Goal: Task Accomplishment & Management: Complete application form

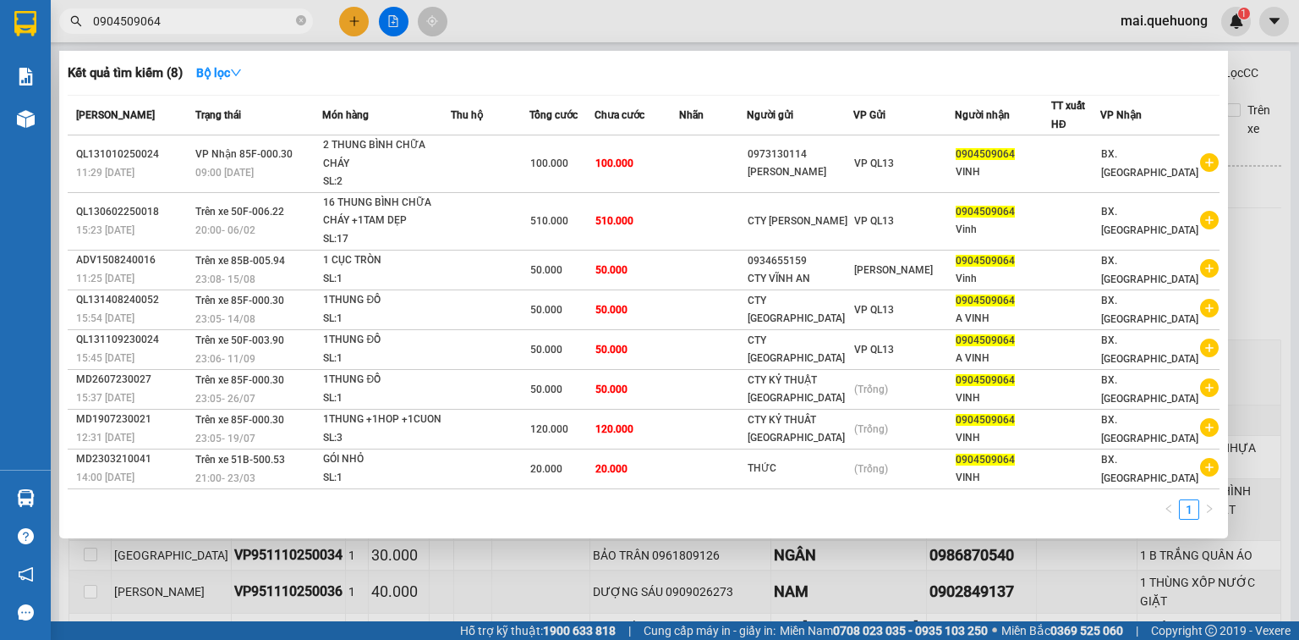
type input "0904509064"
click at [338, 25] on div at bounding box center [649, 320] width 1299 height 640
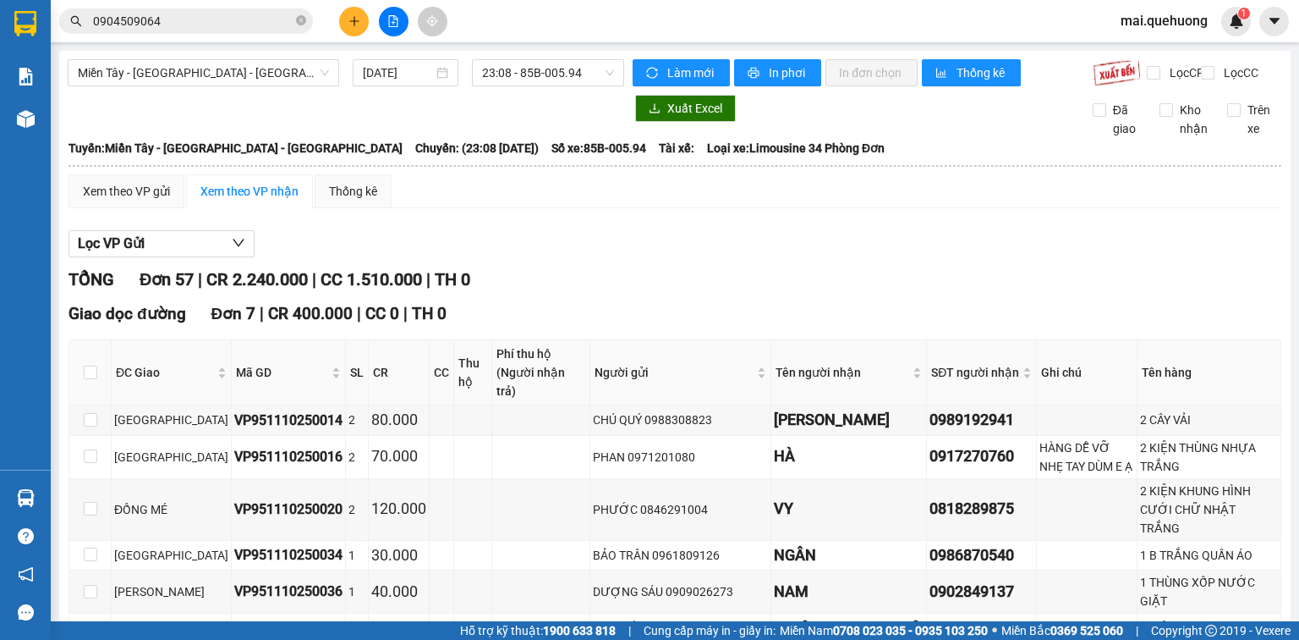
click at [349, 25] on icon "plus" at bounding box center [355, 21] width 12 height 12
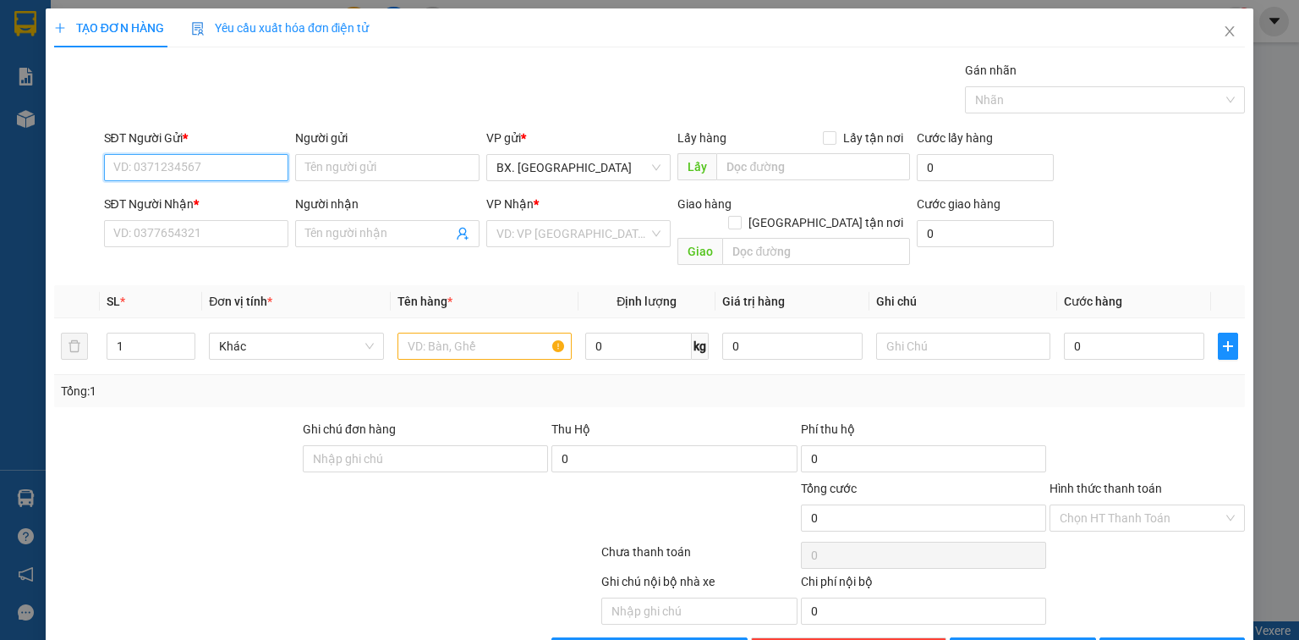
click at [223, 173] on input "SĐT Người Gửi *" at bounding box center [196, 167] width 184 height 27
type input "0812500552"
click at [355, 170] on input "Người gửi" at bounding box center [387, 167] width 184 height 27
click at [211, 160] on input "0812500552" at bounding box center [196, 167] width 184 height 27
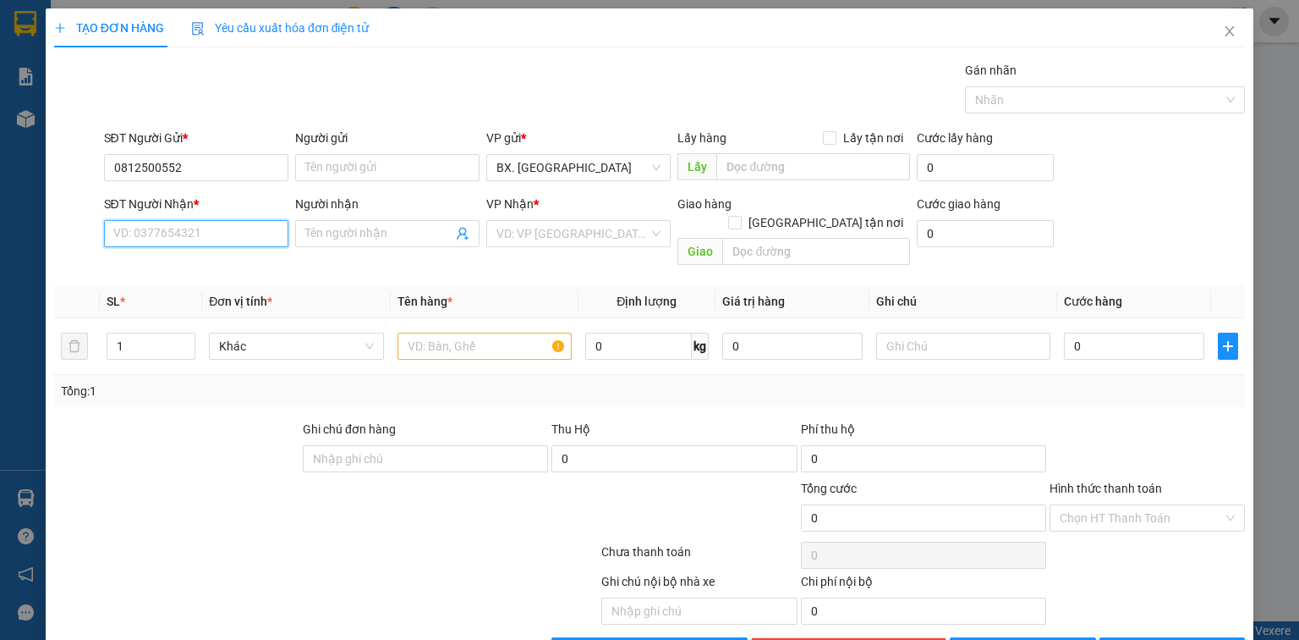
click at [179, 235] on input "SĐT Người Nhận *" at bounding box center [196, 233] width 184 height 27
paste input "0812500552"
type input "0812500552"
click at [338, 234] on input "Người nhận" at bounding box center [378, 233] width 147 height 19
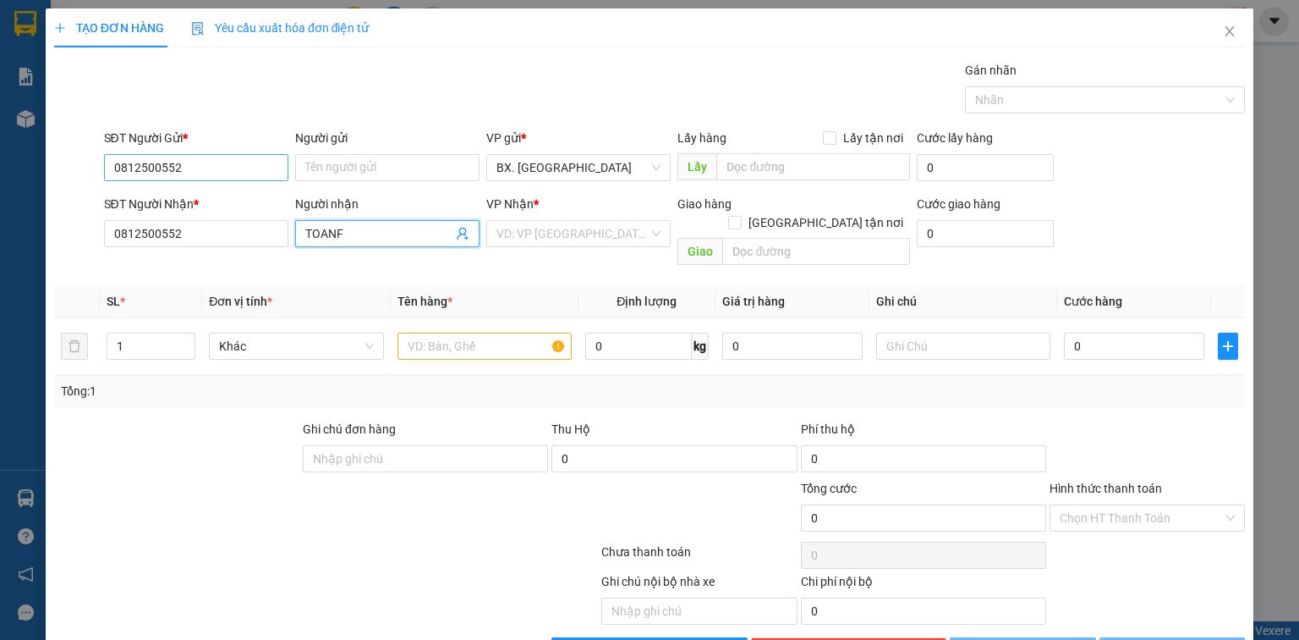
type input "TOANF"
click at [202, 176] on input "0812500552" at bounding box center [196, 167] width 184 height 27
type input "0337158440"
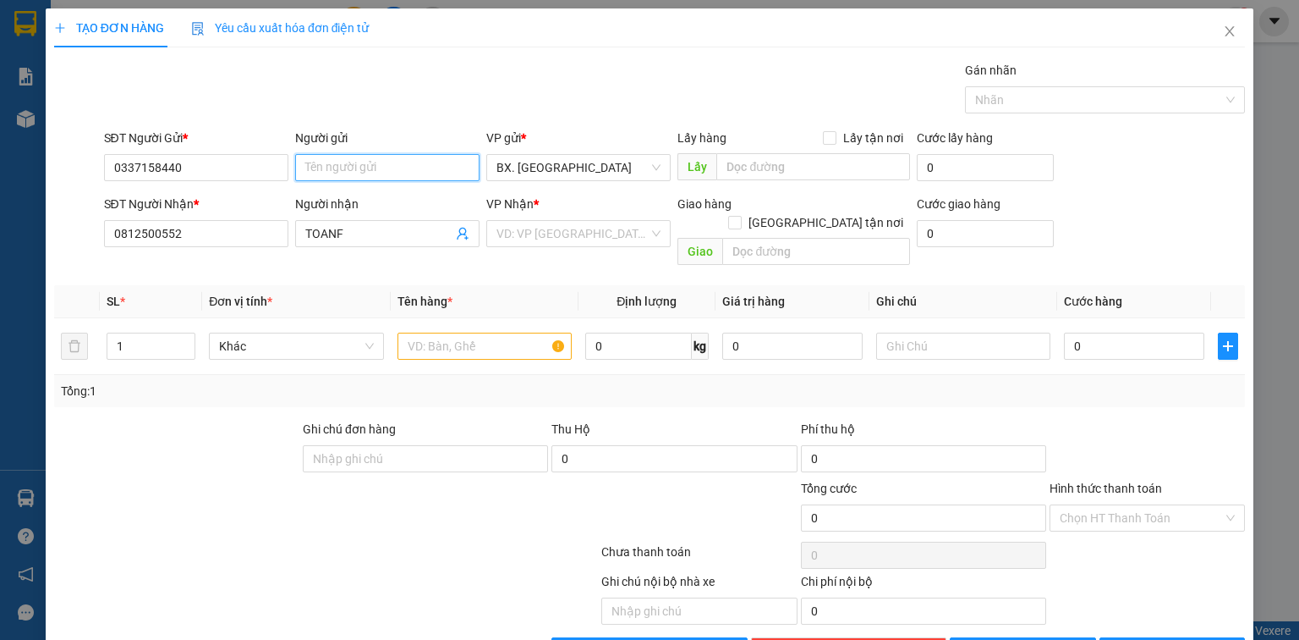
click at [331, 172] on input "Người gửi" at bounding box center [387, 167] width 184 height 27
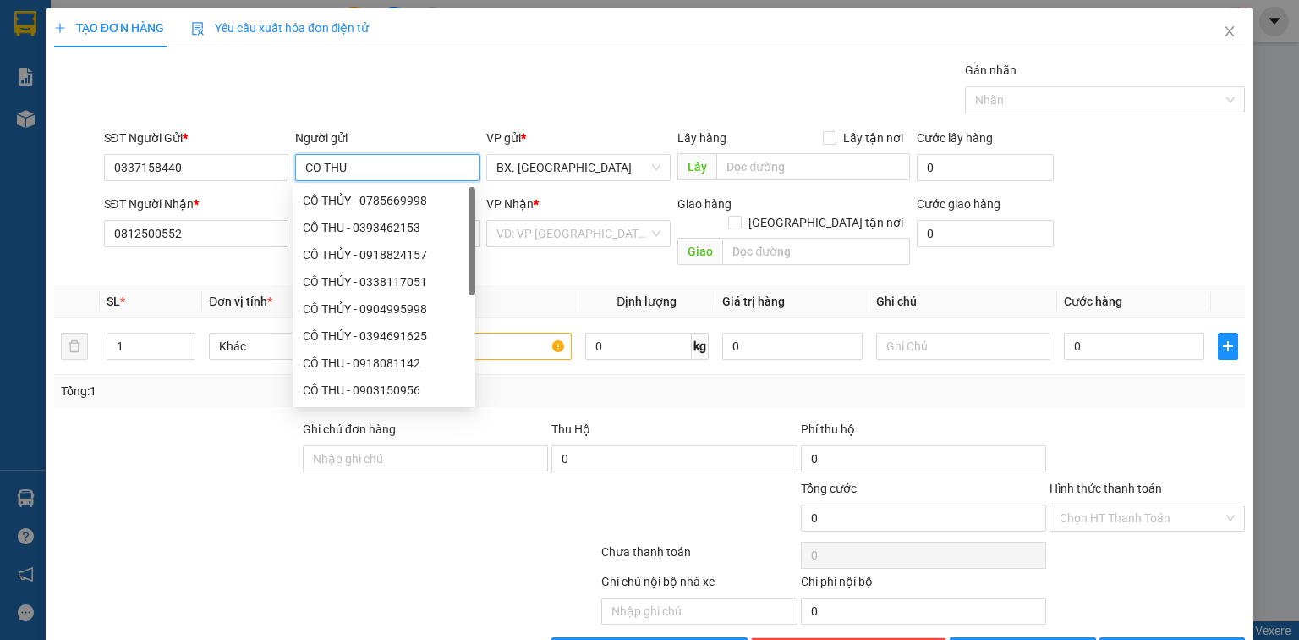
type input "CO THU"
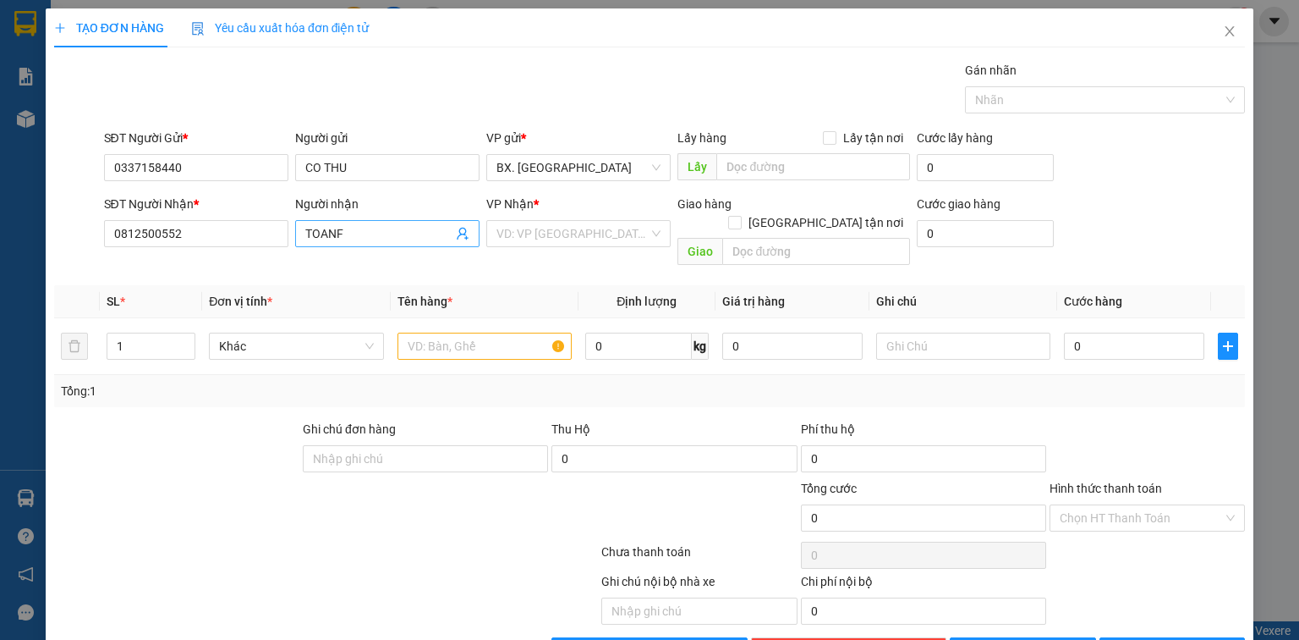
click at [382, 237] on input "TOANF" at bounding box center [378, 233] width 147 height 19
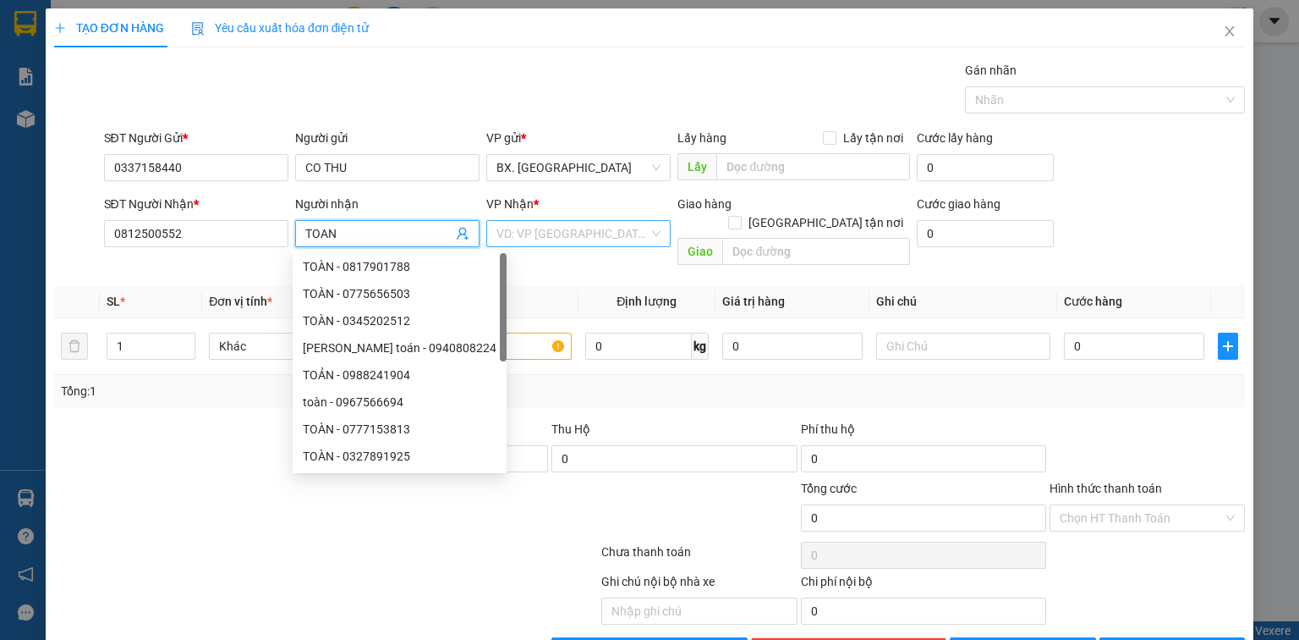
type input "TOAN"
click at [567, 235] on input "search" at bounding box center [573, 233] width 152 height 25
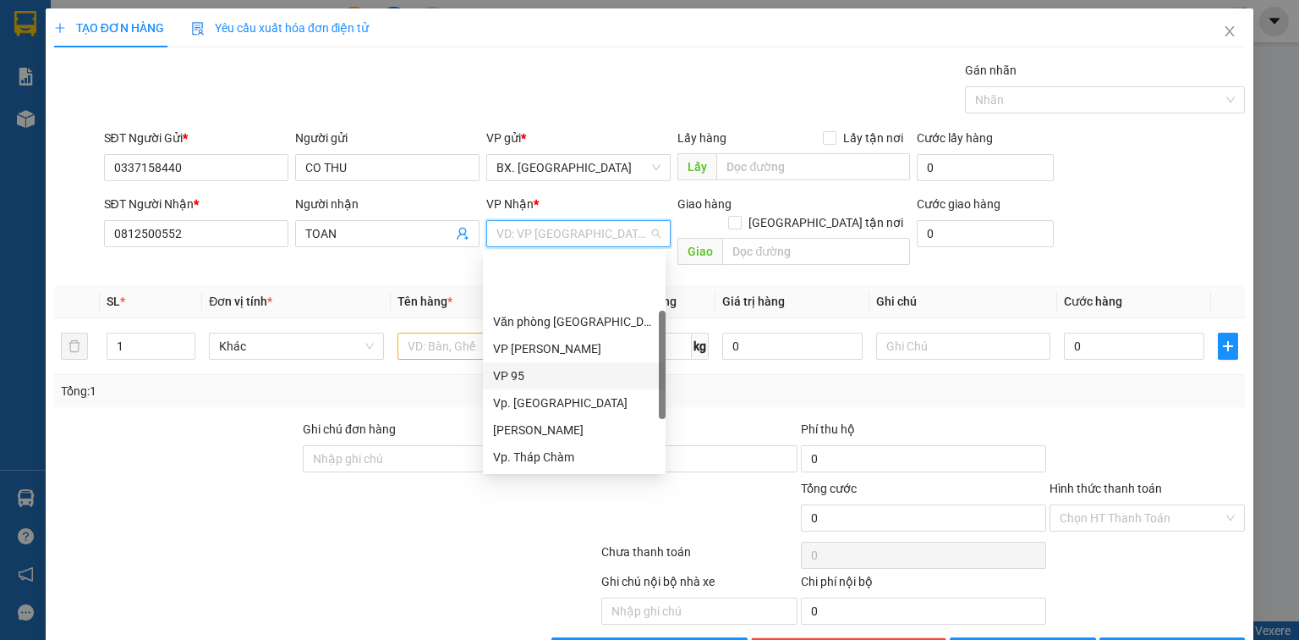
scroll to position [135, 0]
click at [538, 376] on div "VP QL13" at bounding box center [574, 375] width 162 height 19
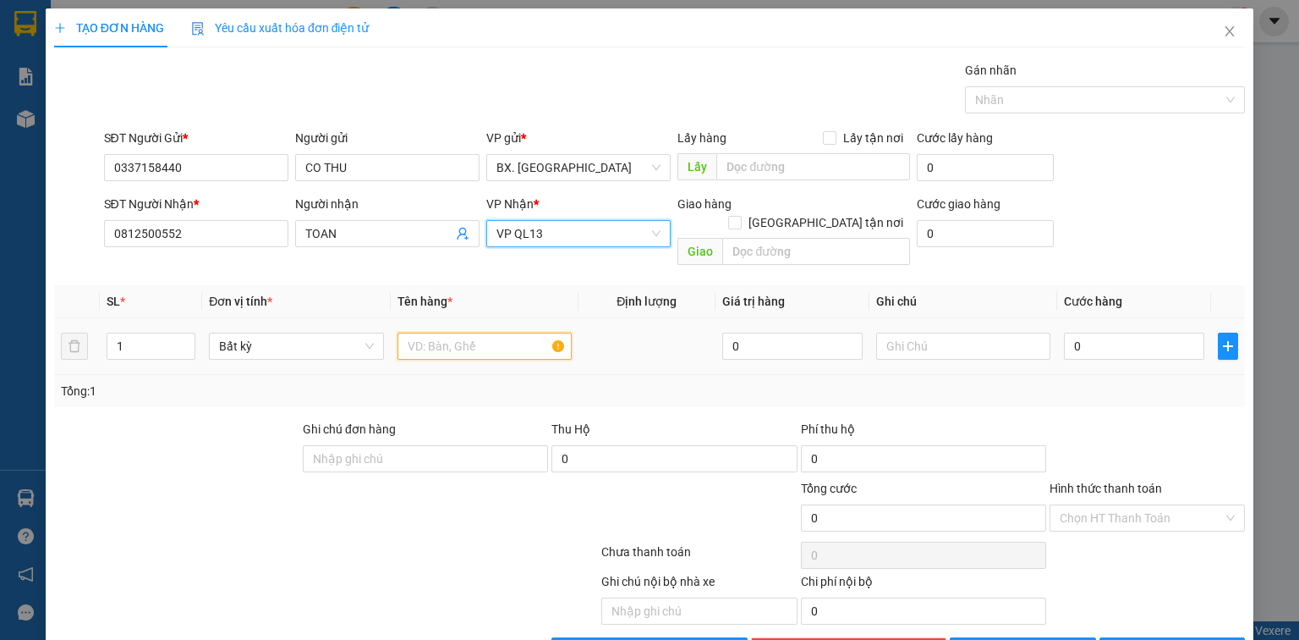
click at [444, 332] on input "text" at bounding box center [485, 345] width 174 height 27
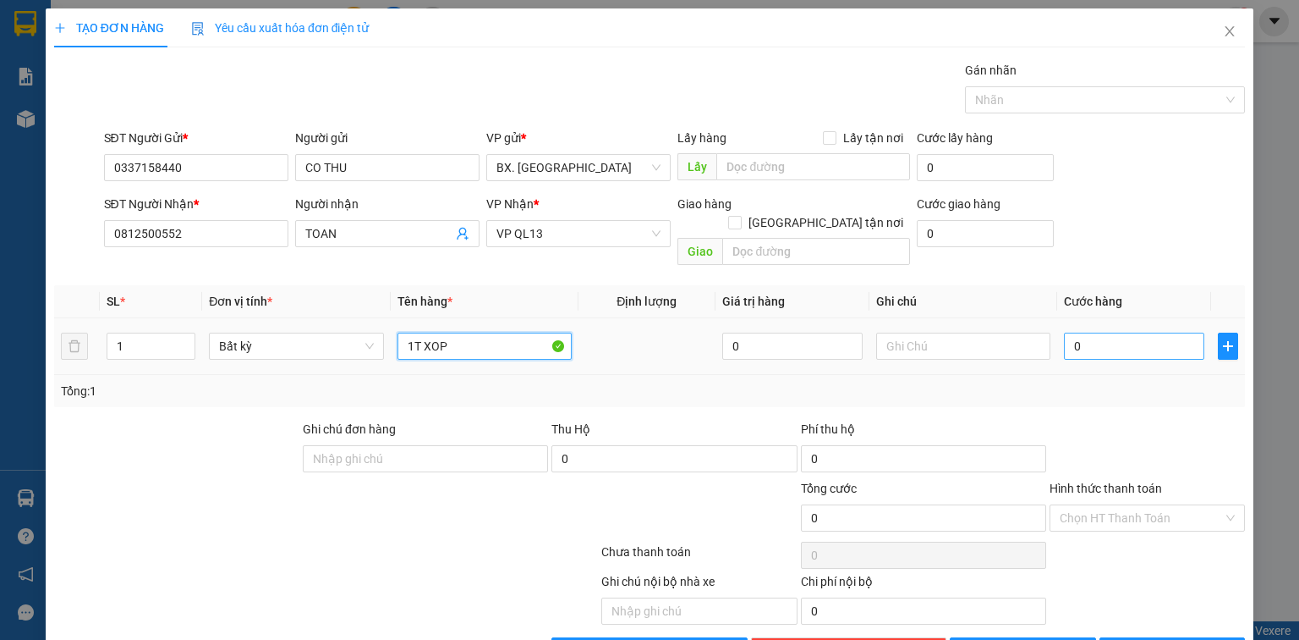
type input "1T XOP"
click at [1086, 332] on input "0" at bounding box center [1134, 345] width 140 height 27
type input "4"
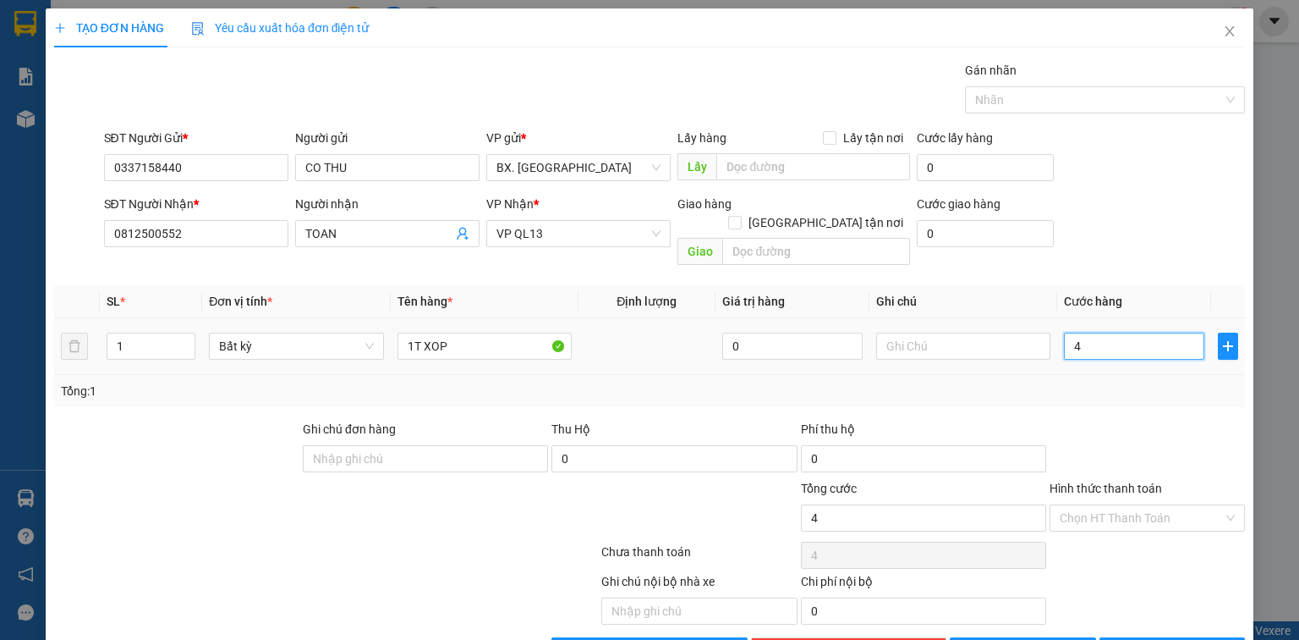
type input "40"
type input "400"
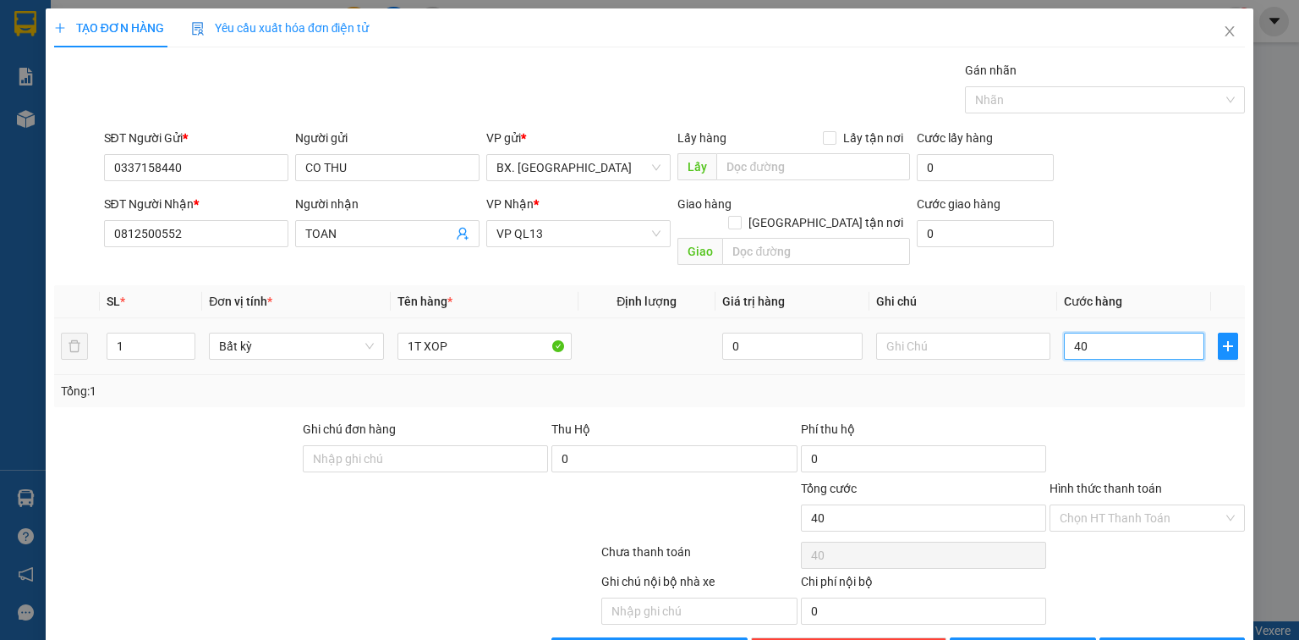
type input "400"
type input "4.000"
type input "40.000"
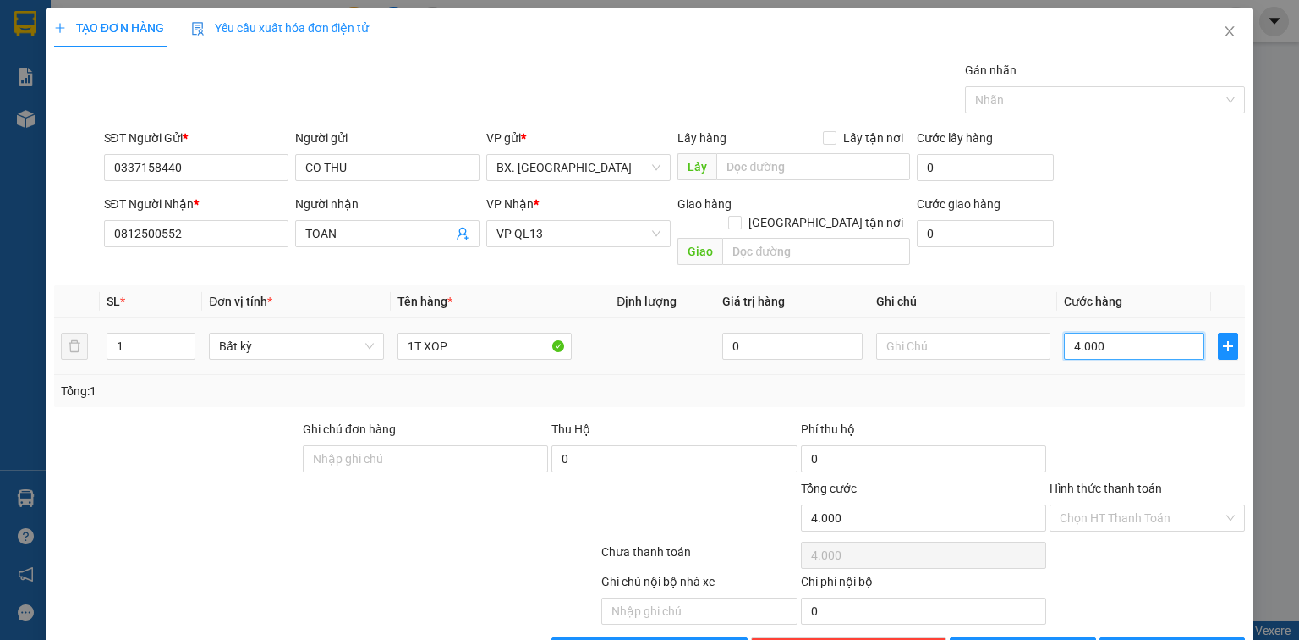
type input "40.000"
click at [1123, 505] on input "Hình thức thanh toán" at bounding box center [1141, 517] width 163 height 25
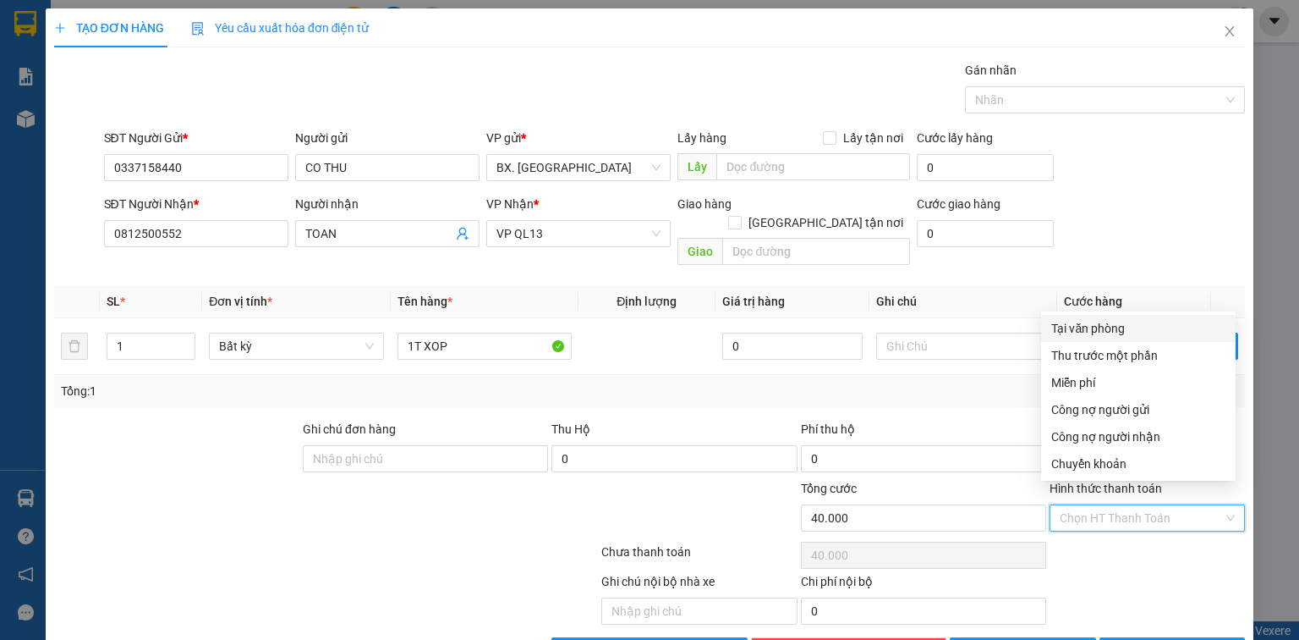
click at [1114, 315] on div "Tại văn phòng" at bounding box center [1138, 328] width 195 height 27
type input "0"
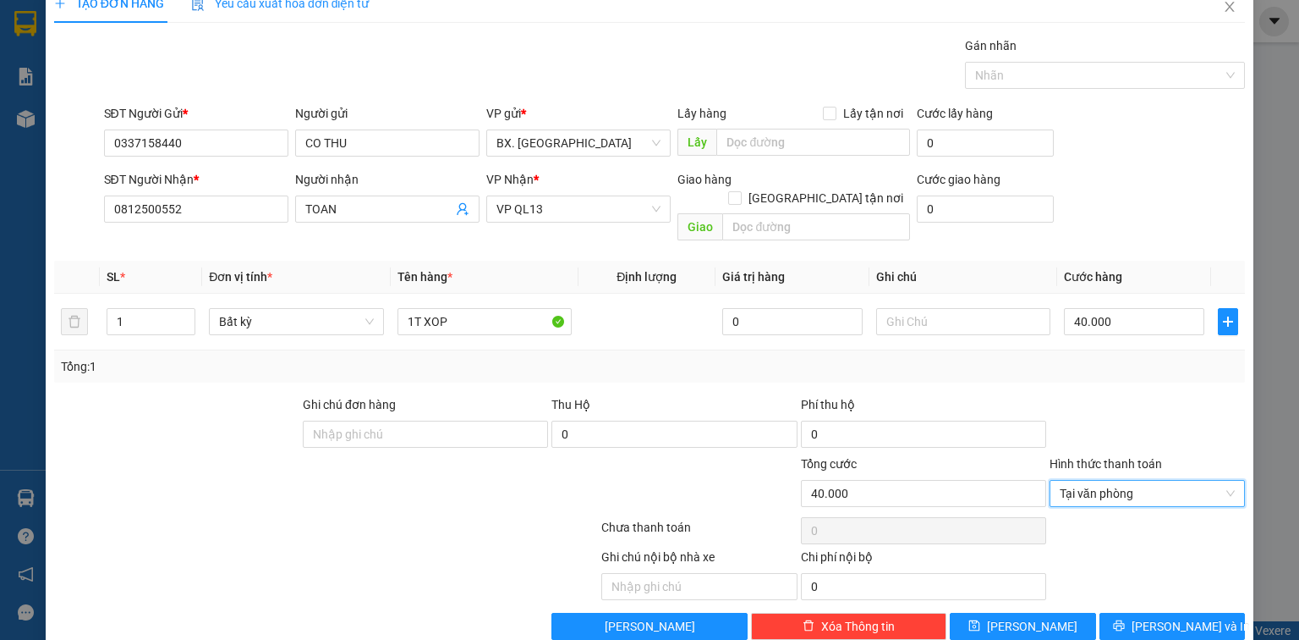
scroll to position [37, 0]
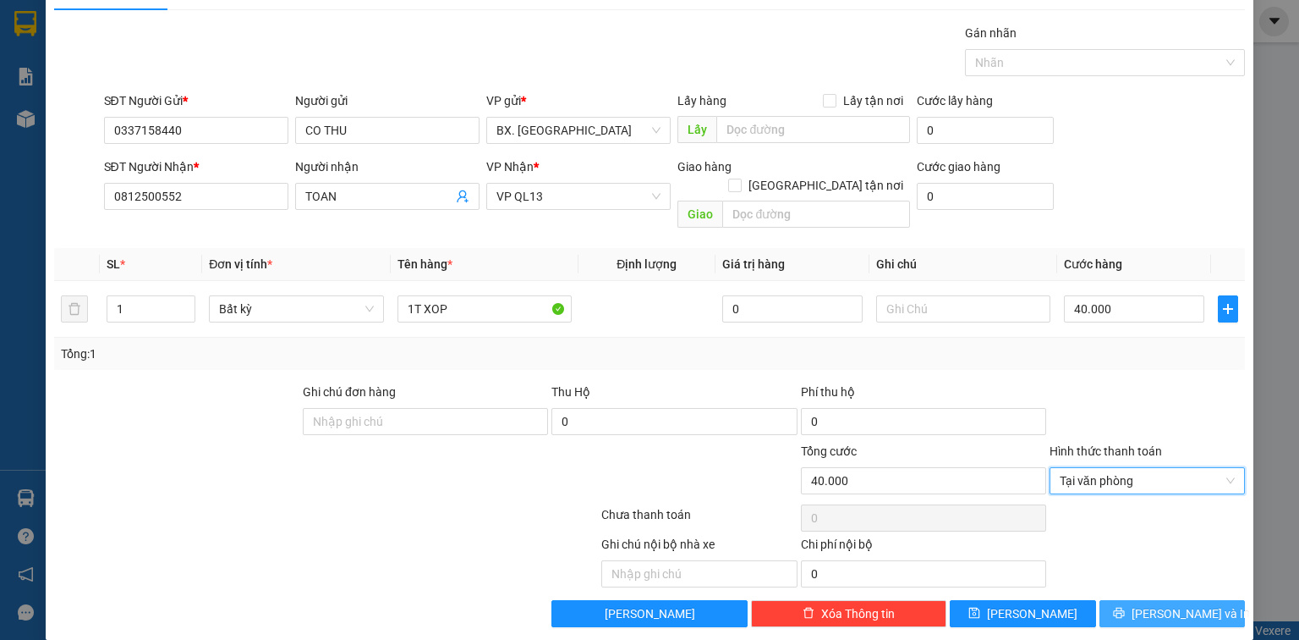
click at [1168, 604] on span "[PERSON_NAME] và In" at bounding box center [1191, 613] width 118 height 19
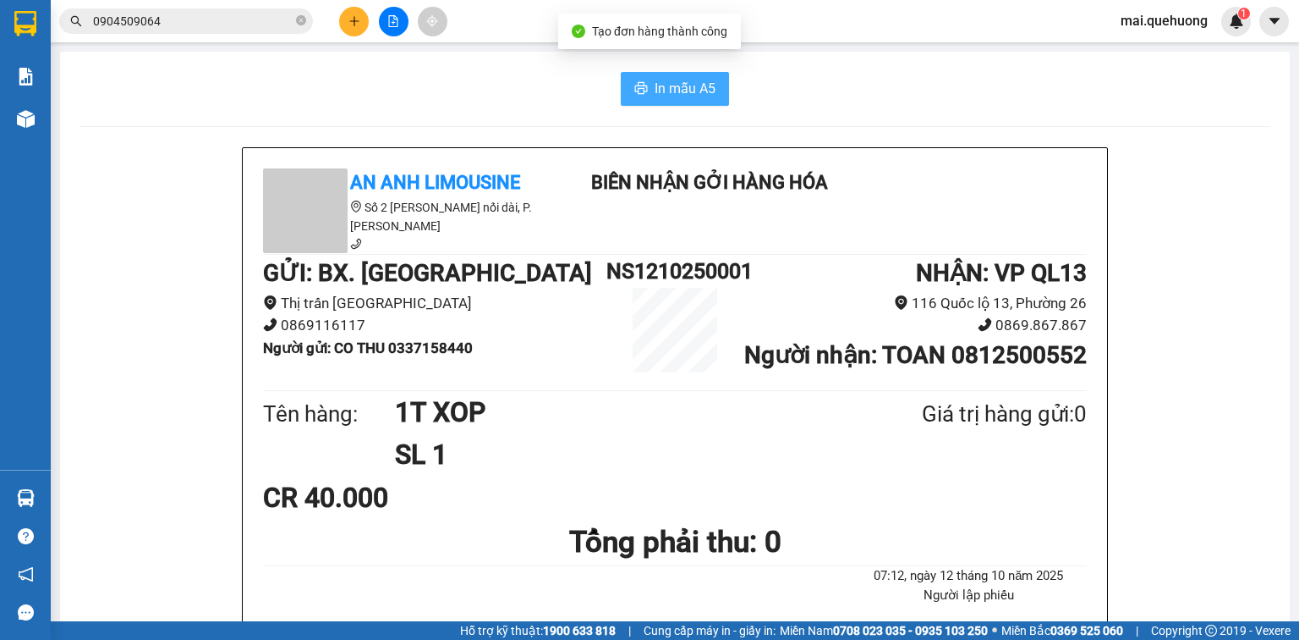
click at [690, 96] on span "In mẫu A5" at bounding box center [685, 88] width 61 height 21
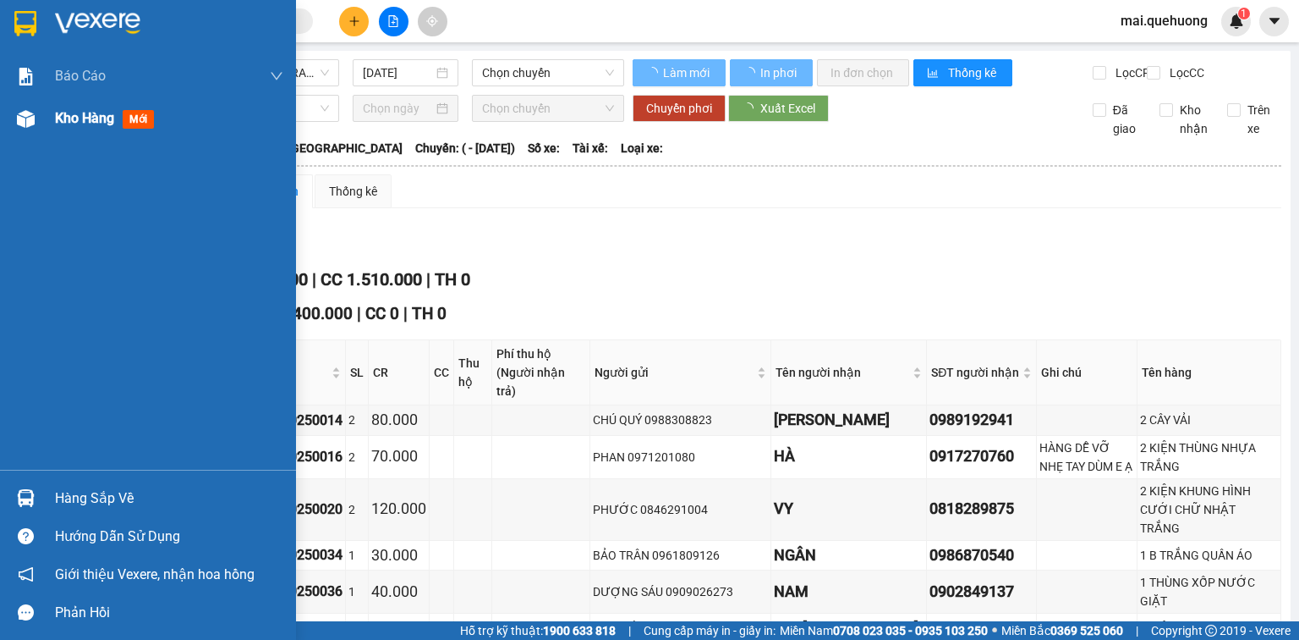
type input "11/10/2025"
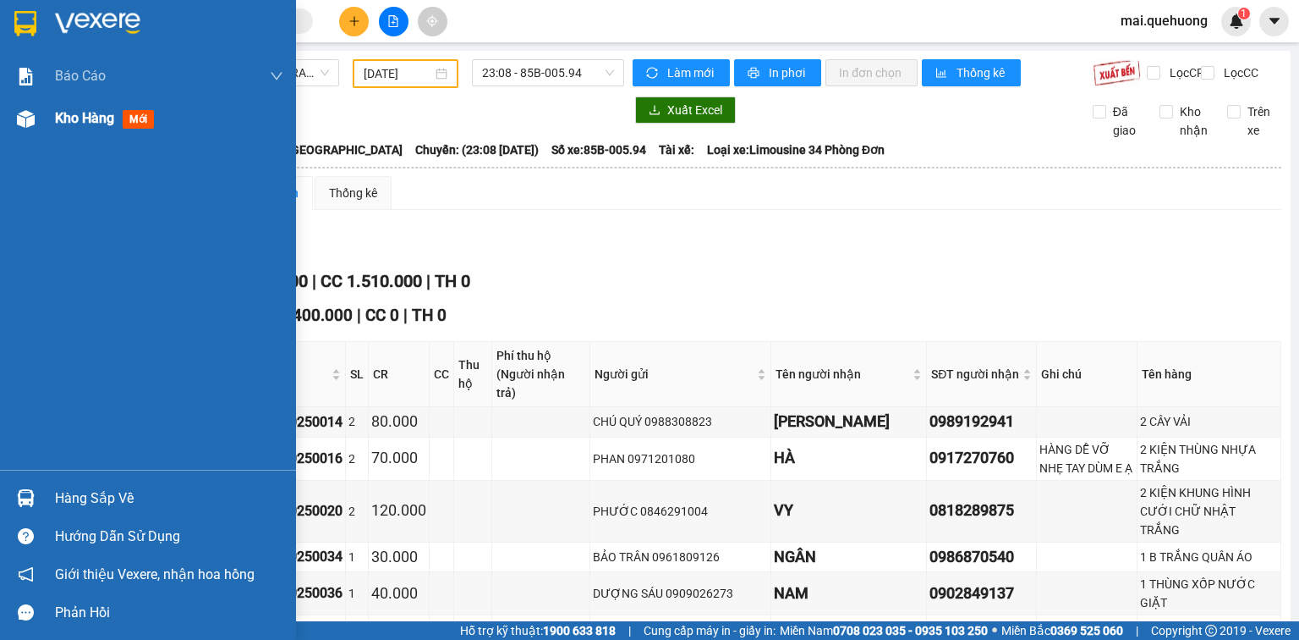
click at [75, 107] on div "Kho hàng mới" at bounding box center [108, 117] width 106 height 21
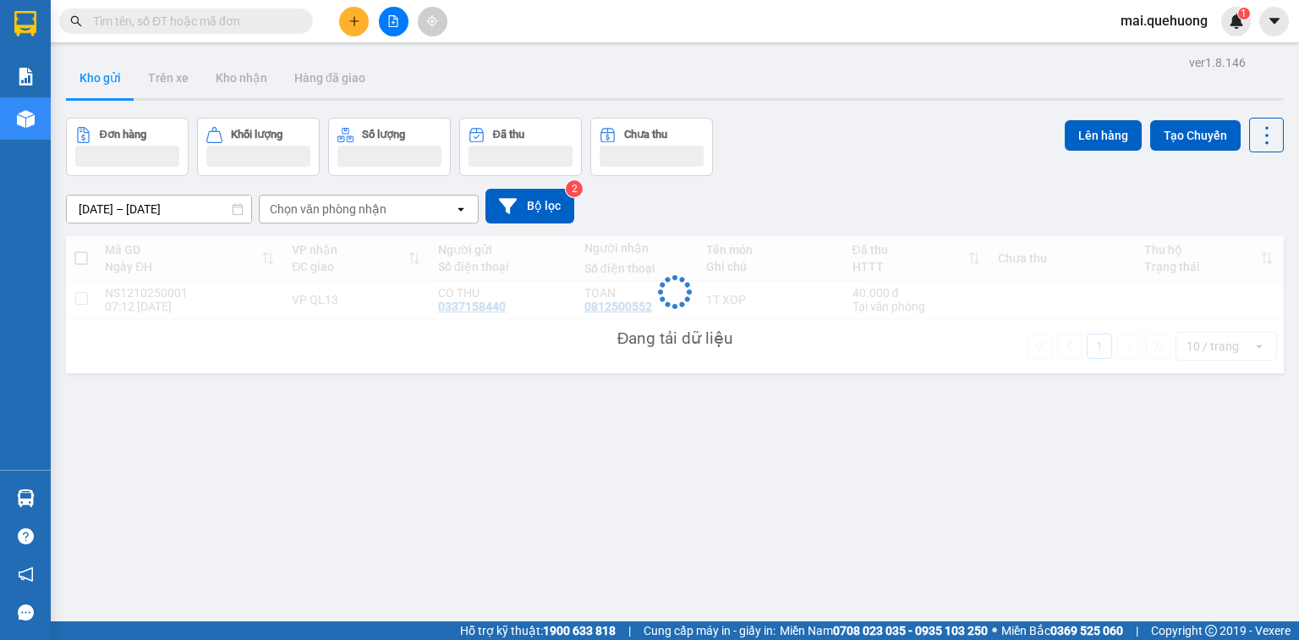
click at [355, 27] on button at bounding box center [354, 22] width 30 height 30
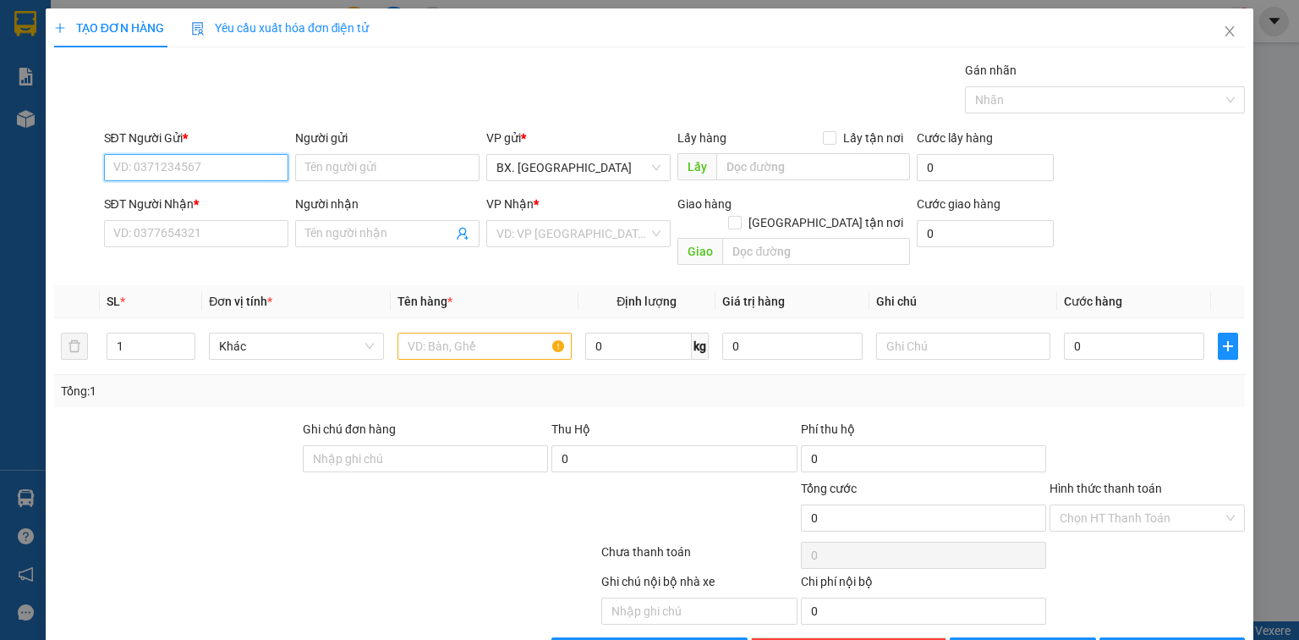
click at [216, 172] on input "SĐT Người Gửi *" at bounding box center [196, 167] width 184 height 27
type input "0973019069"
click at [217, 203] on div "0973019069 - SƠN" at bounding box center [194, 200] width 162 height 19
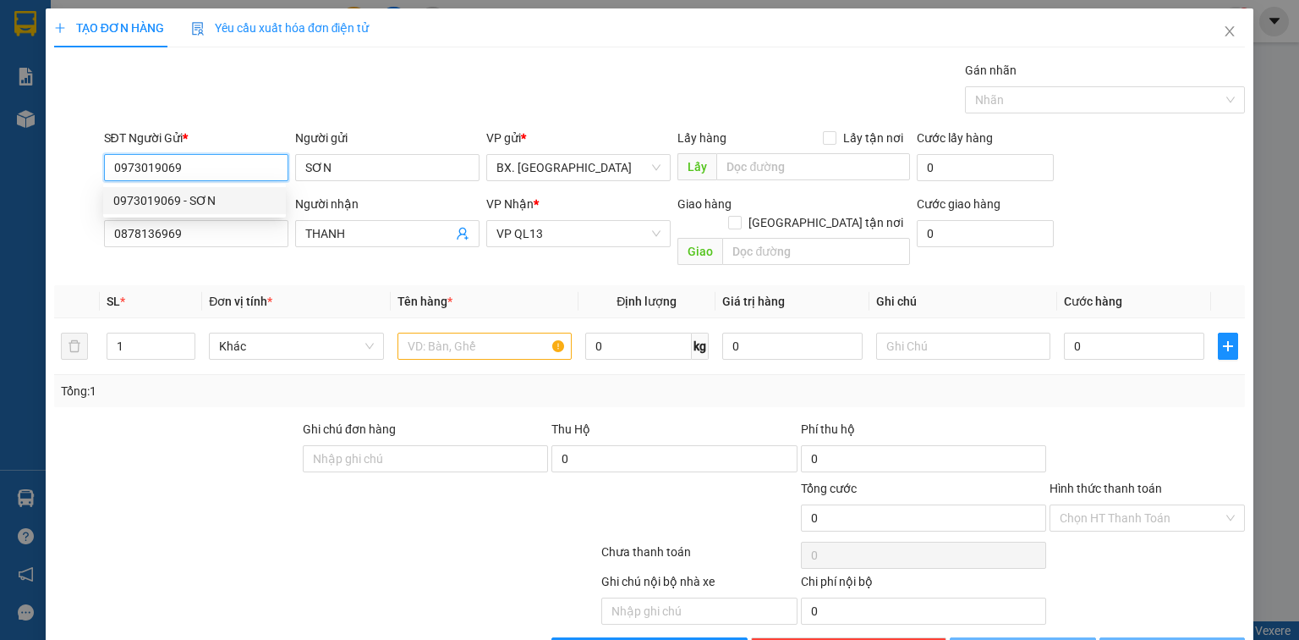
type input "SƠN"
type input "0878136969"
type input "THANH"
type input "40.000"
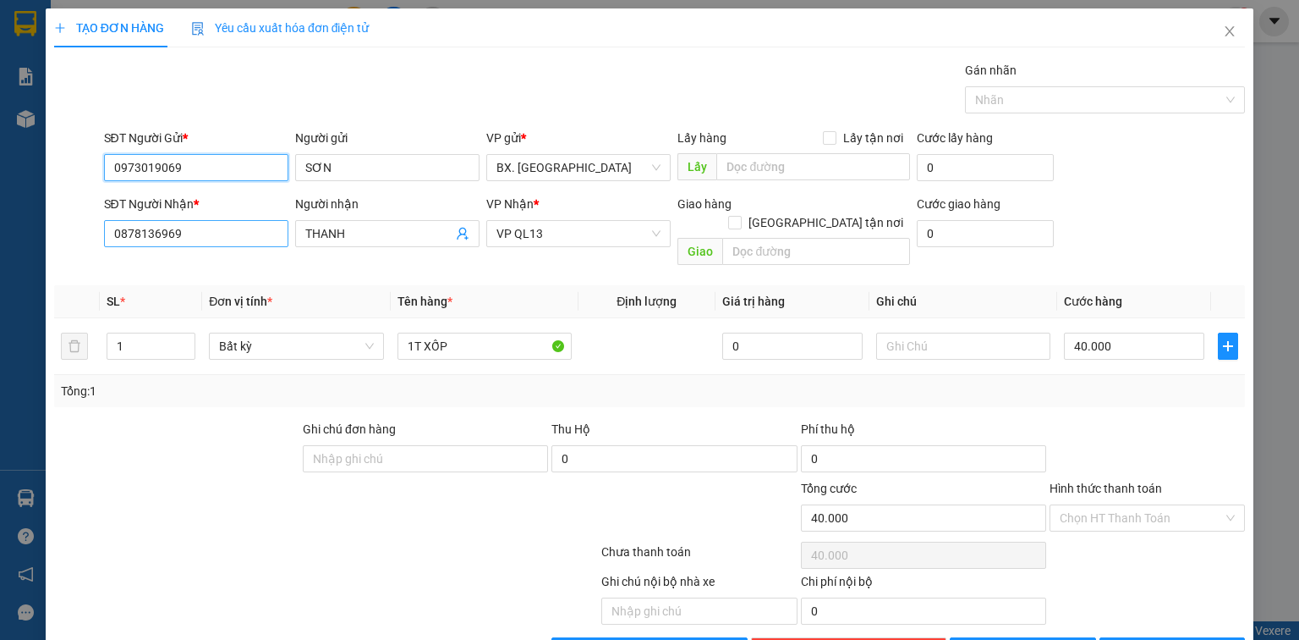
type input "0973019069"
click at [188, 230] on input "0878136969" at bounding box center [196, 233] width 184 height 27
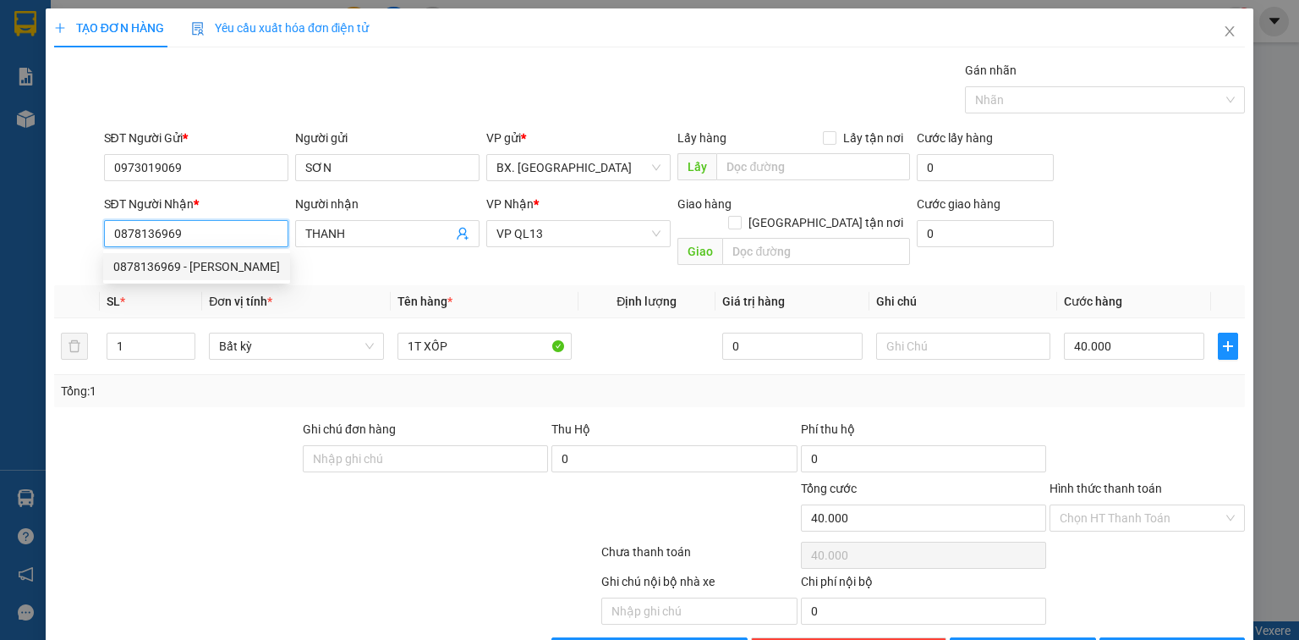
click at [187, 230] on input "0878136969" at bounding box center [196, 233] width 184 height 27
type input "0967977077"
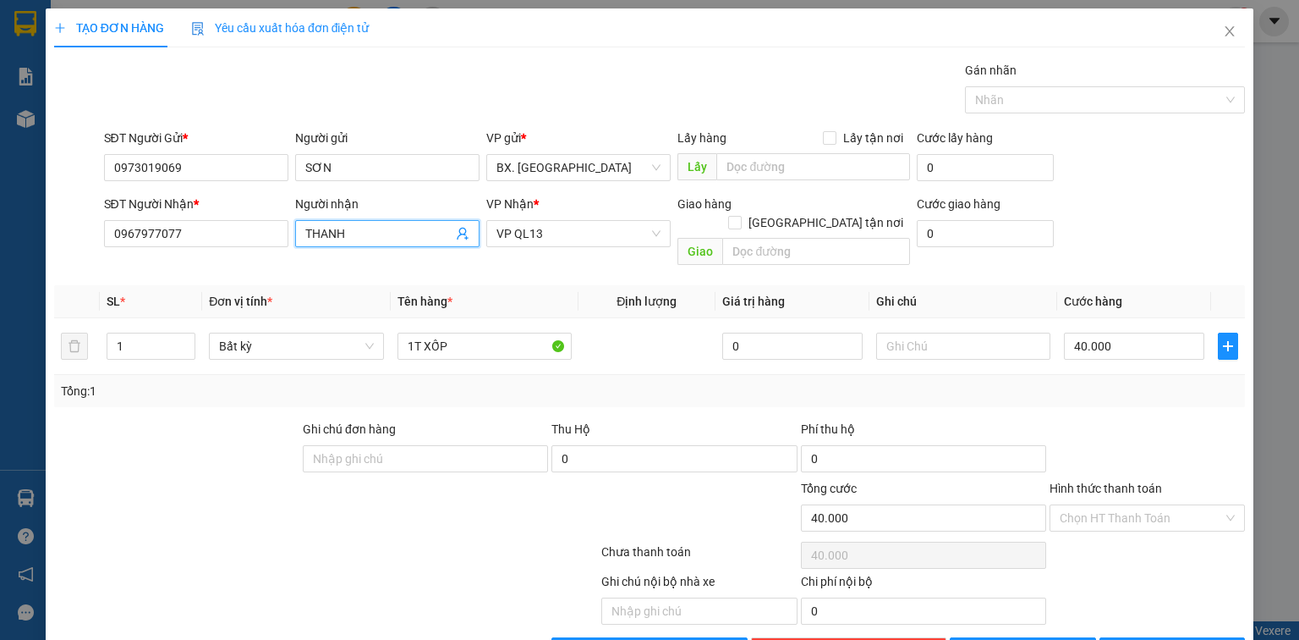
click at [356, 238] on input "THANH" at bounding box center [378, 233] width 147 height 19
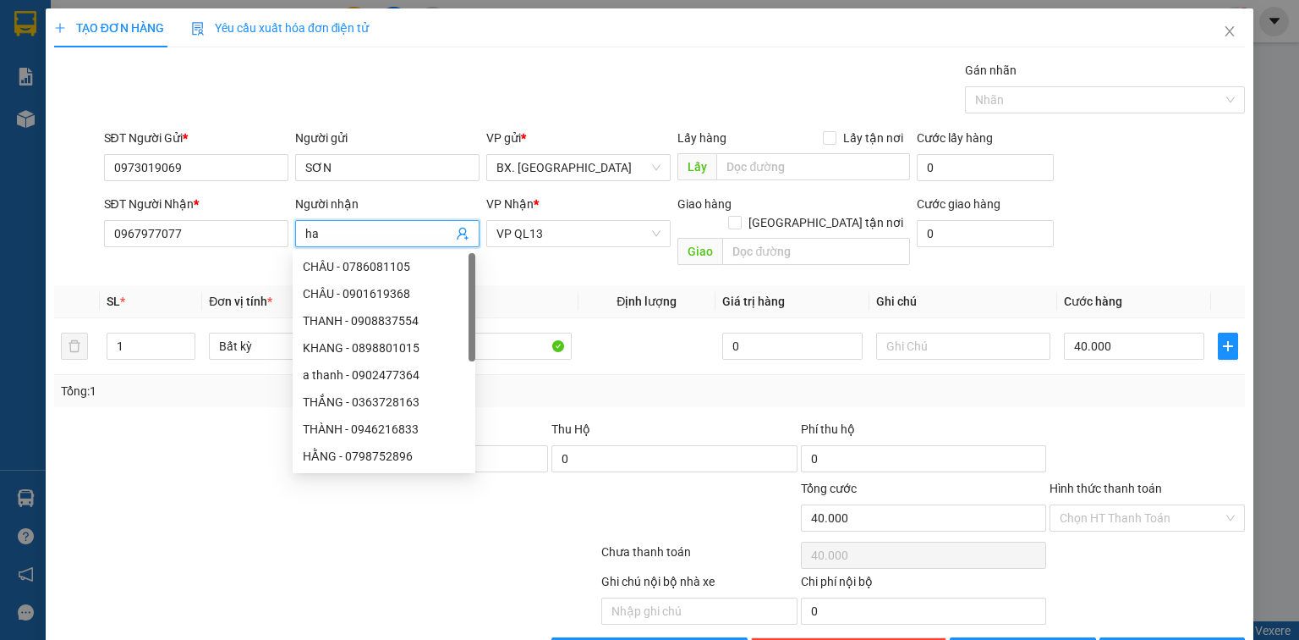
type input "ha"
click at [574, 382] on div "Tổng: 1" at bounding box center [650, 391] width 1178 height 19
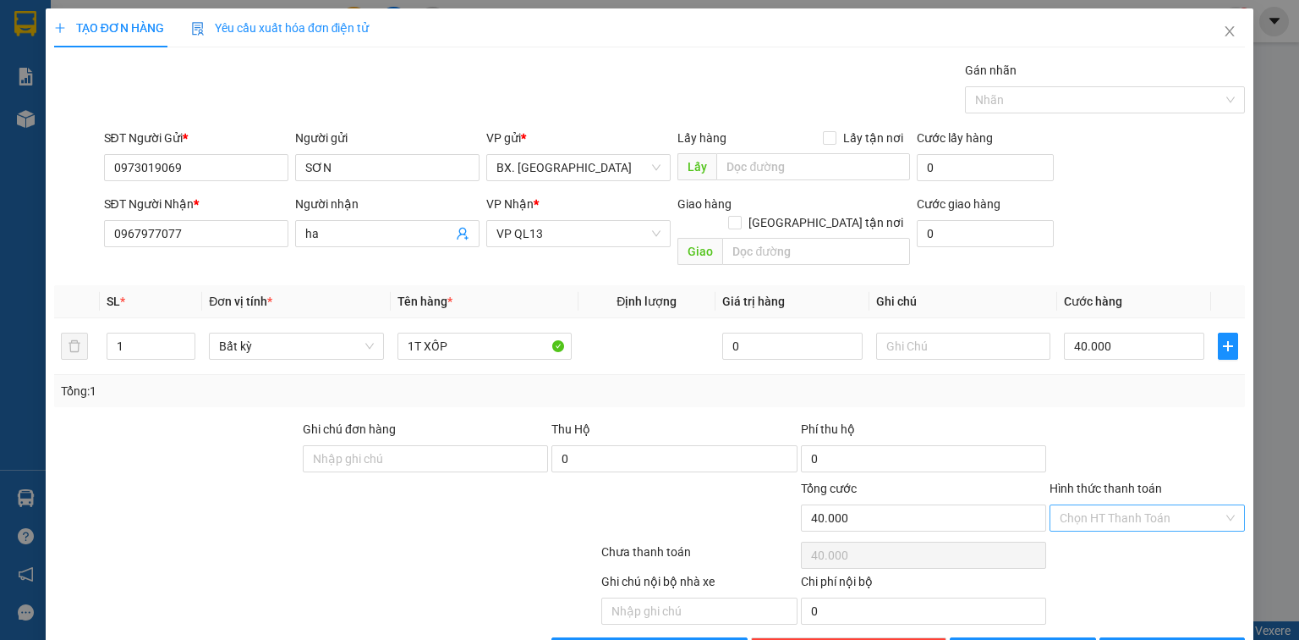
scroll to position [37, 0]
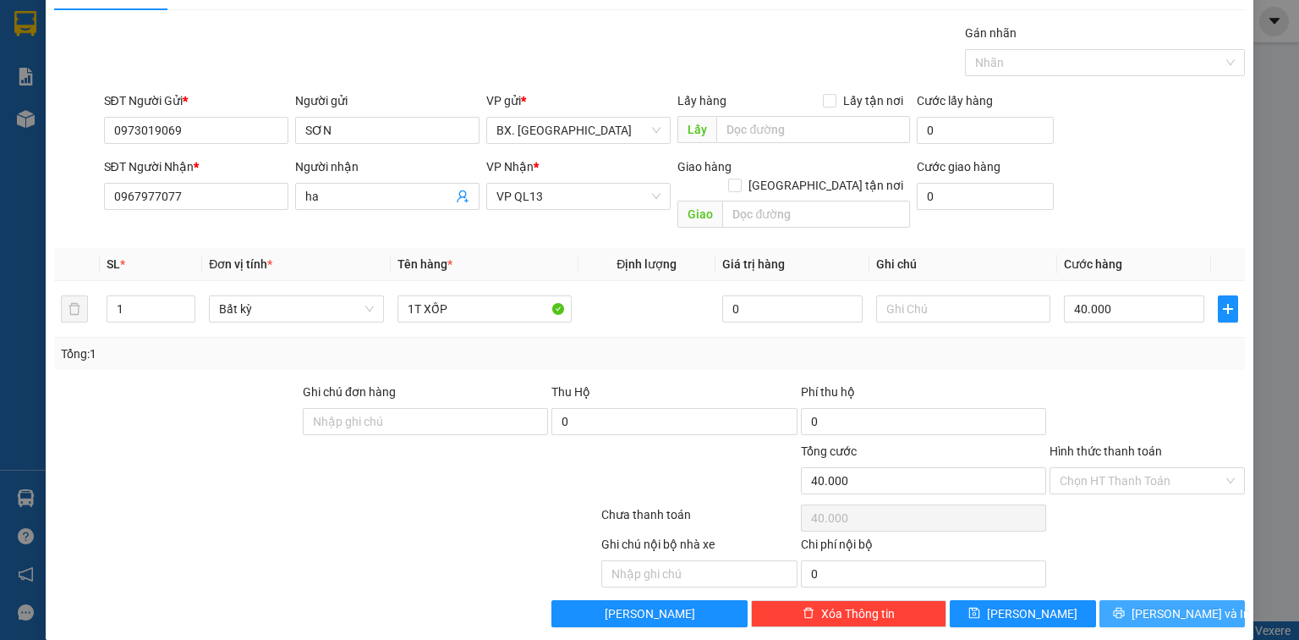
click at [1152, 604] on span "[PERSON_NAME] và In" at bounding box center [1191, 613] width 118 height 19
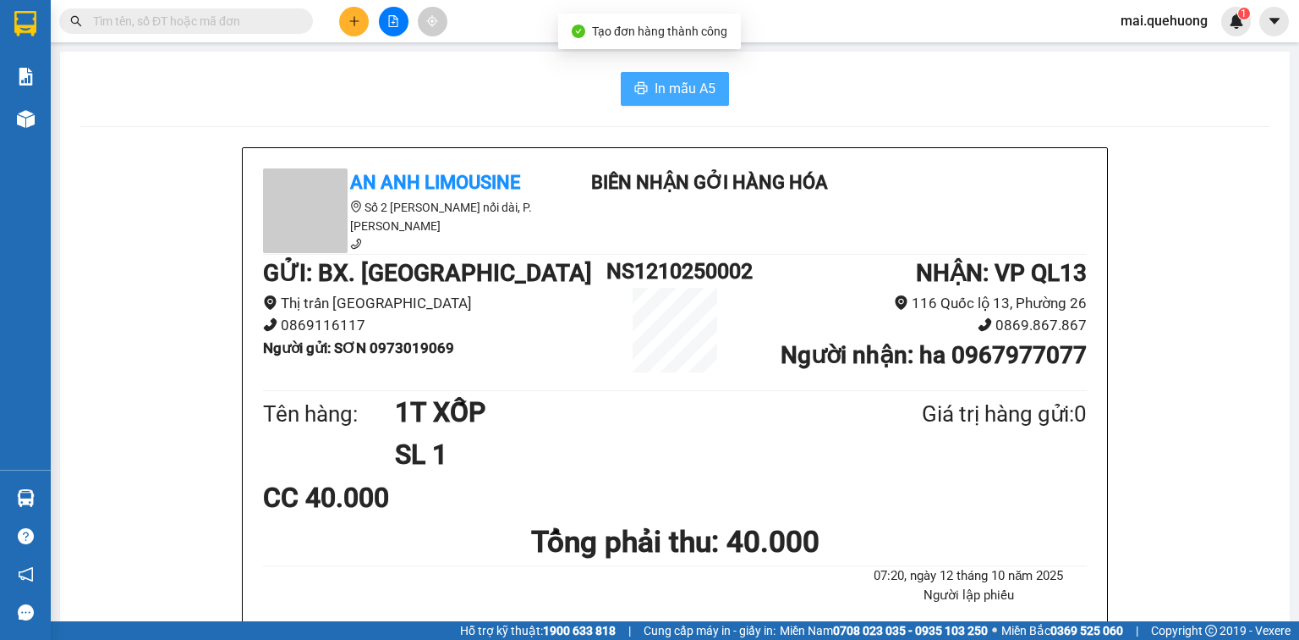
click at [683, 85] on span "In mẫu A5" at bounding box center [685, 88] width 61 height 21
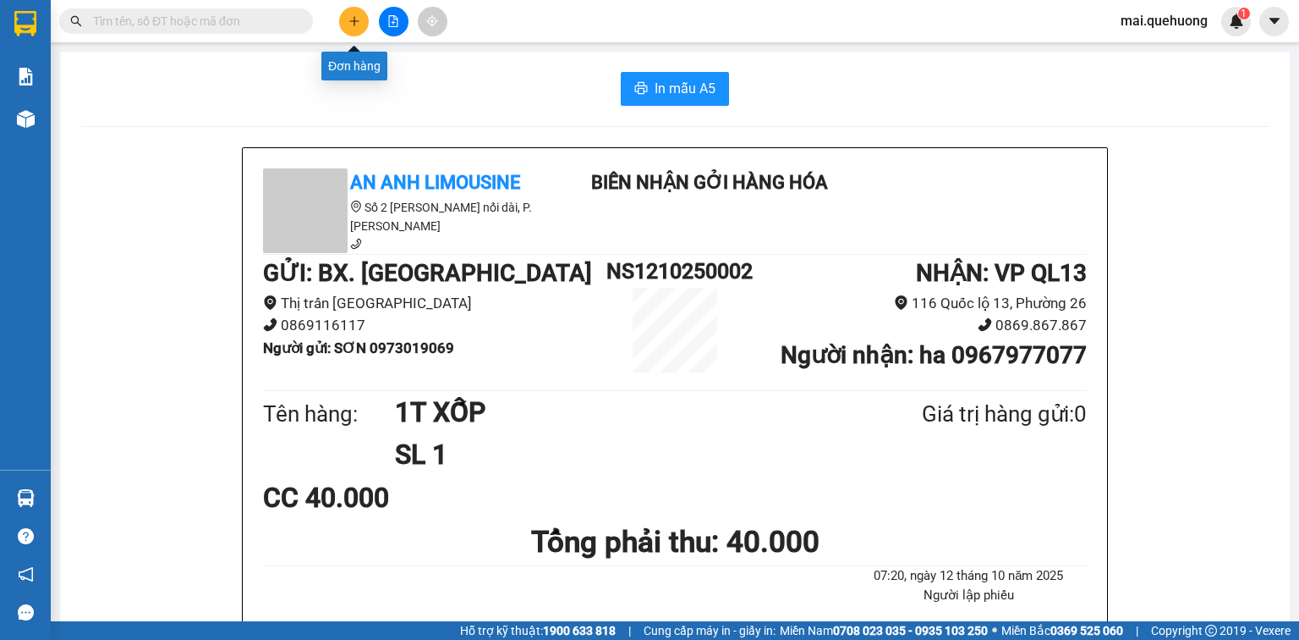
click at [354, 17] on icon "plus" at bounding box center [354, 20] width 1 height 9
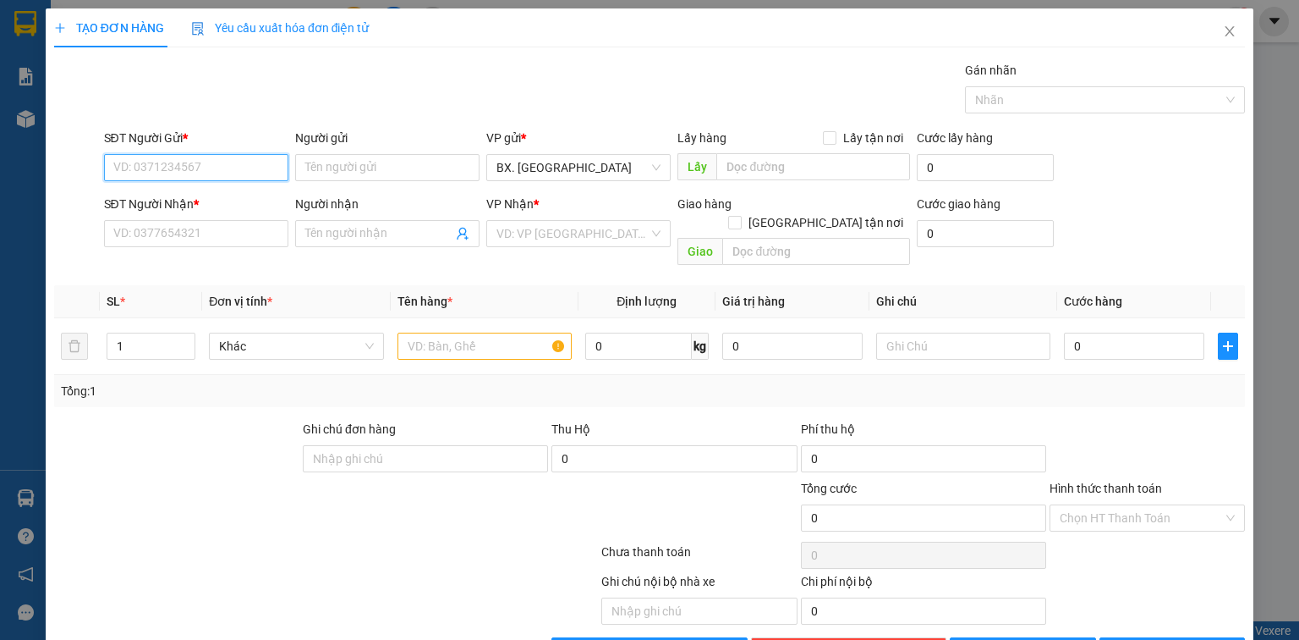
click at [255, 173] on input "SĐT Người Gửi *" at bounding box center [196, 167] width 184 height 27
click at [244, 191] on div "0989542671 - HẠNH" at bounding box center [194, 200] width 162 height 19
type input "0989542671"
type input "HẠNH"
type input "0988107406"
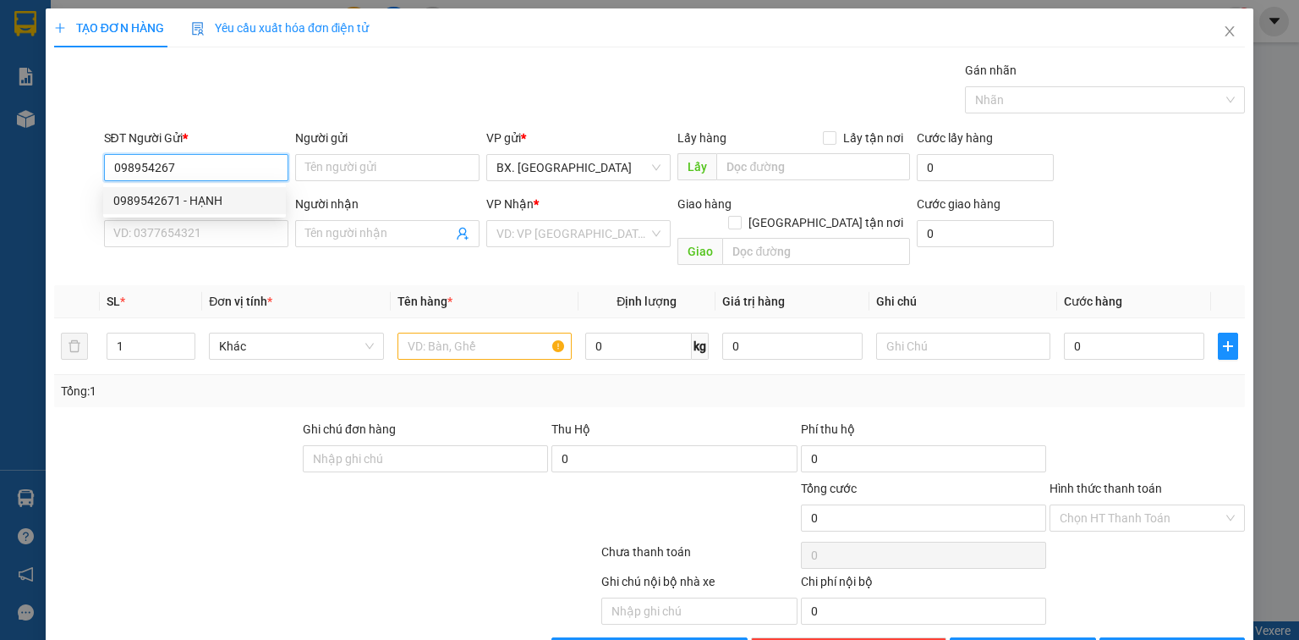
type input "TUYẾN"
type input "40.000"
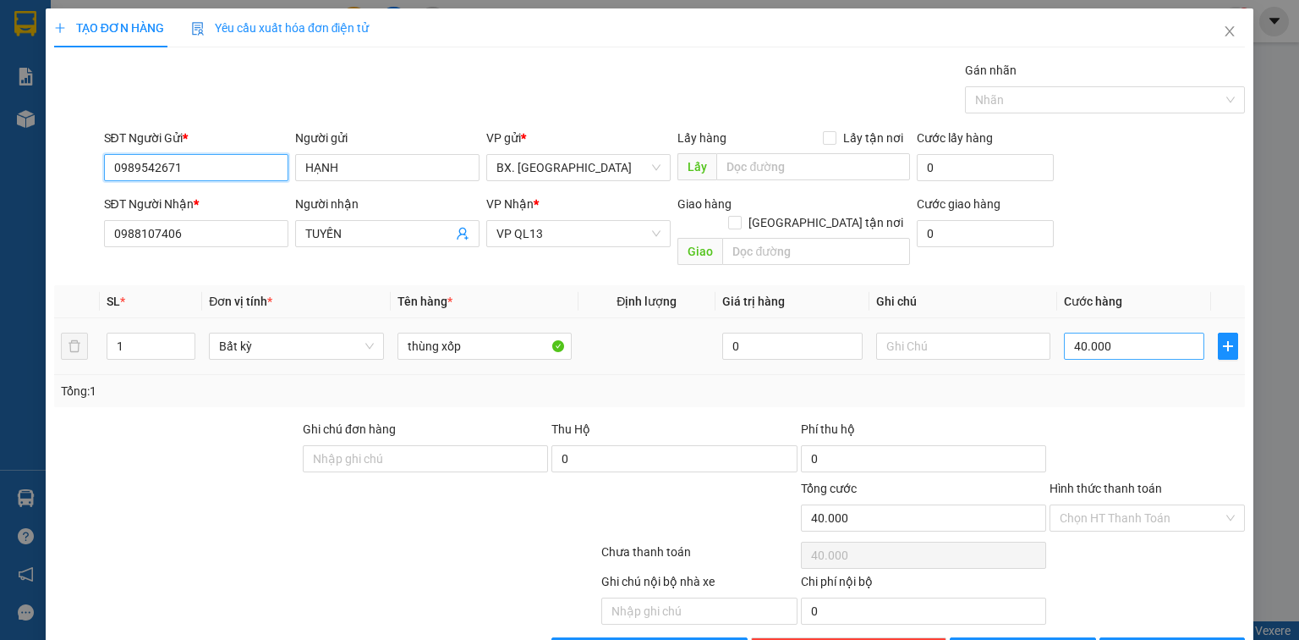
type input "0989542671"
click at [1149, 332] on input "40.000" at bounding box center [1134, 345] width 140 height 27
type input "5"
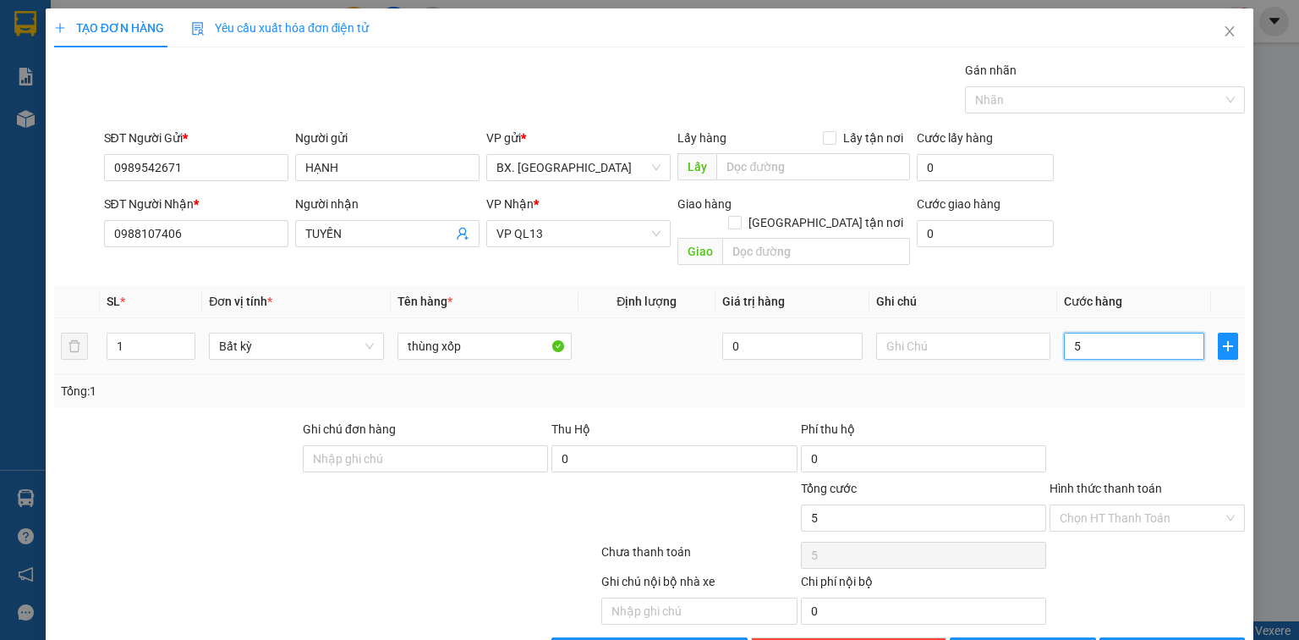
type input "50"
type input "500"
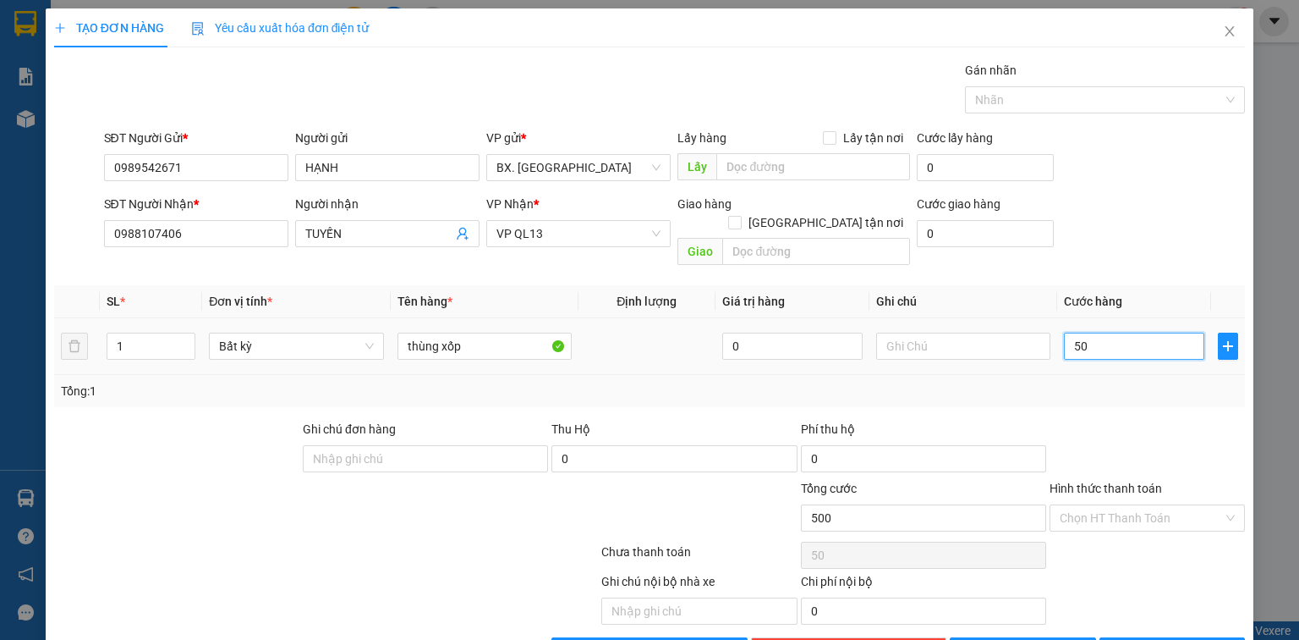
type input "500"
type input "5.000"
type input "50.000"
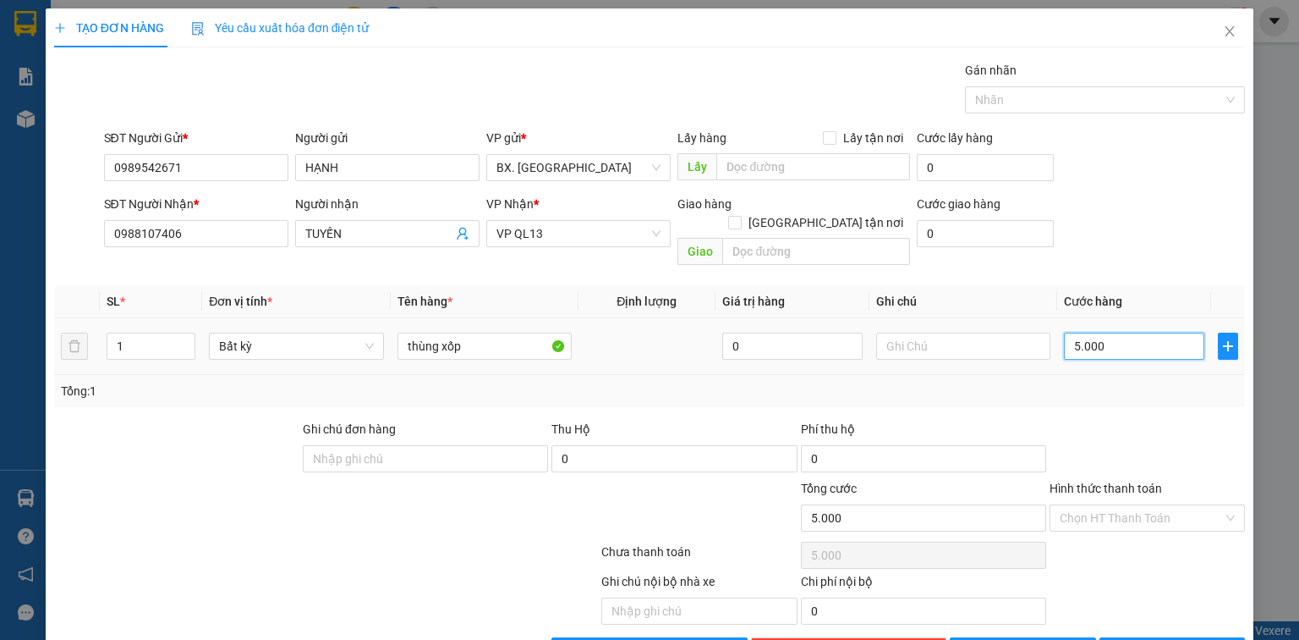
type input "50.000"
click at [1134, 505] on input "Hình thức thanh toán" at bounding box center [1141, 517] width 163 height 25
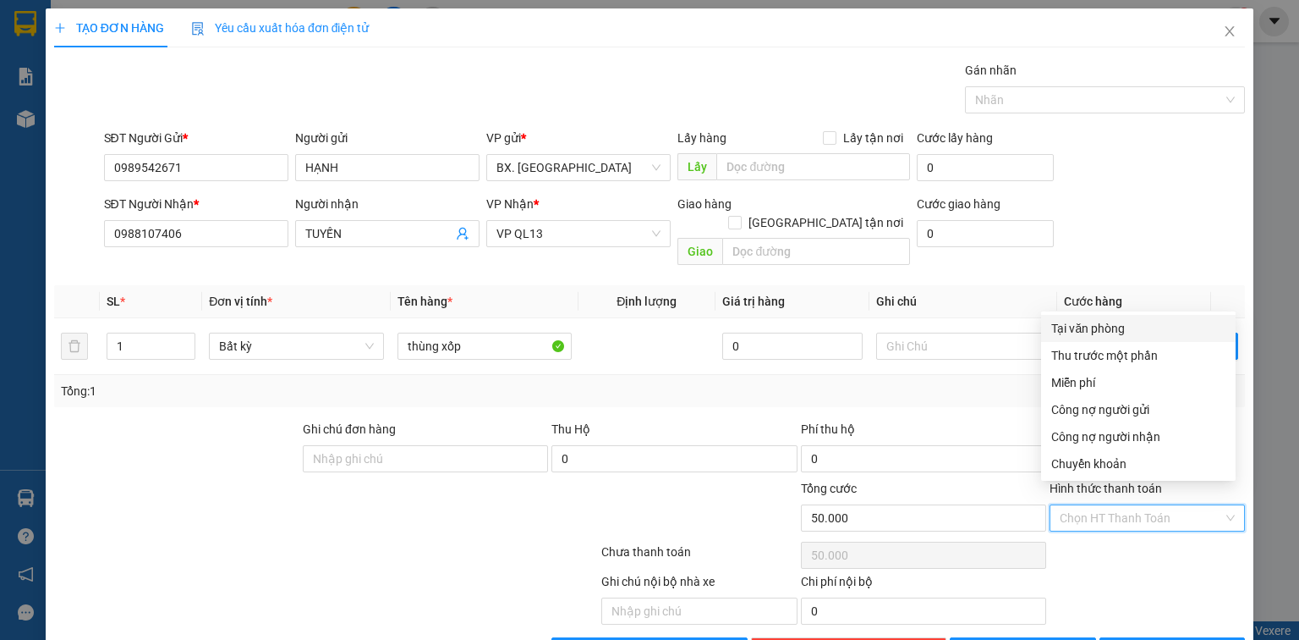
click at [1110, 320] on div "Tại văn phòng" at bounding box center [1139, 328] width 174 height 19
type input "0"
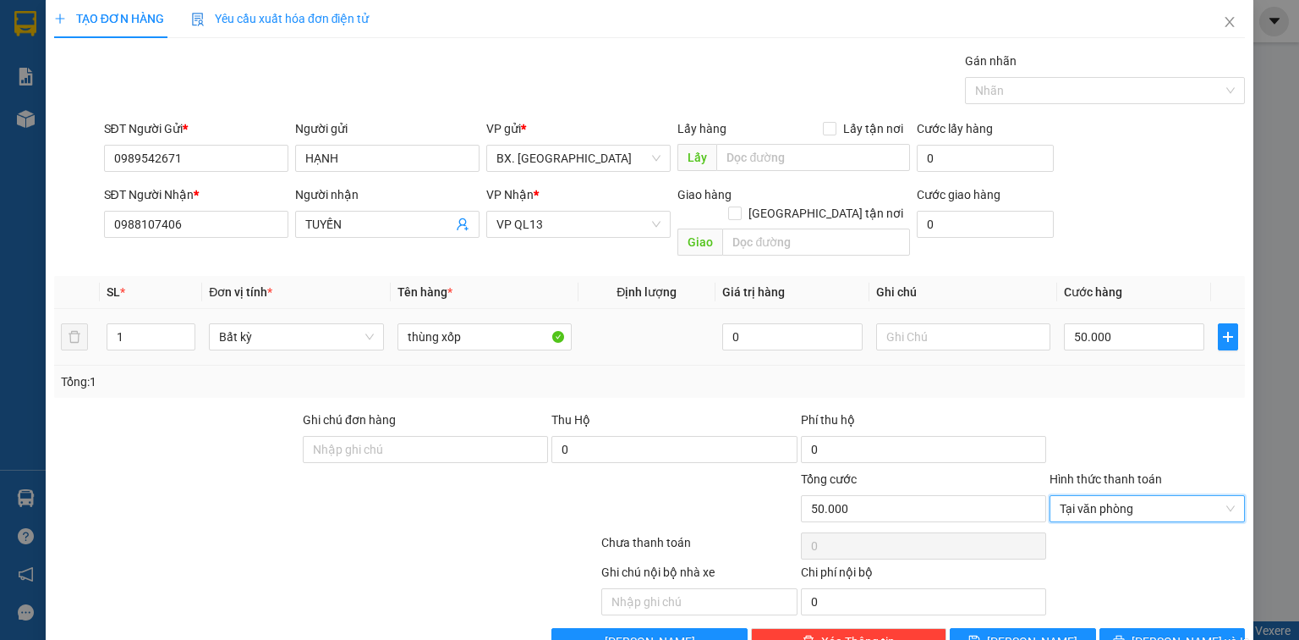
scroll to position [37, 0]
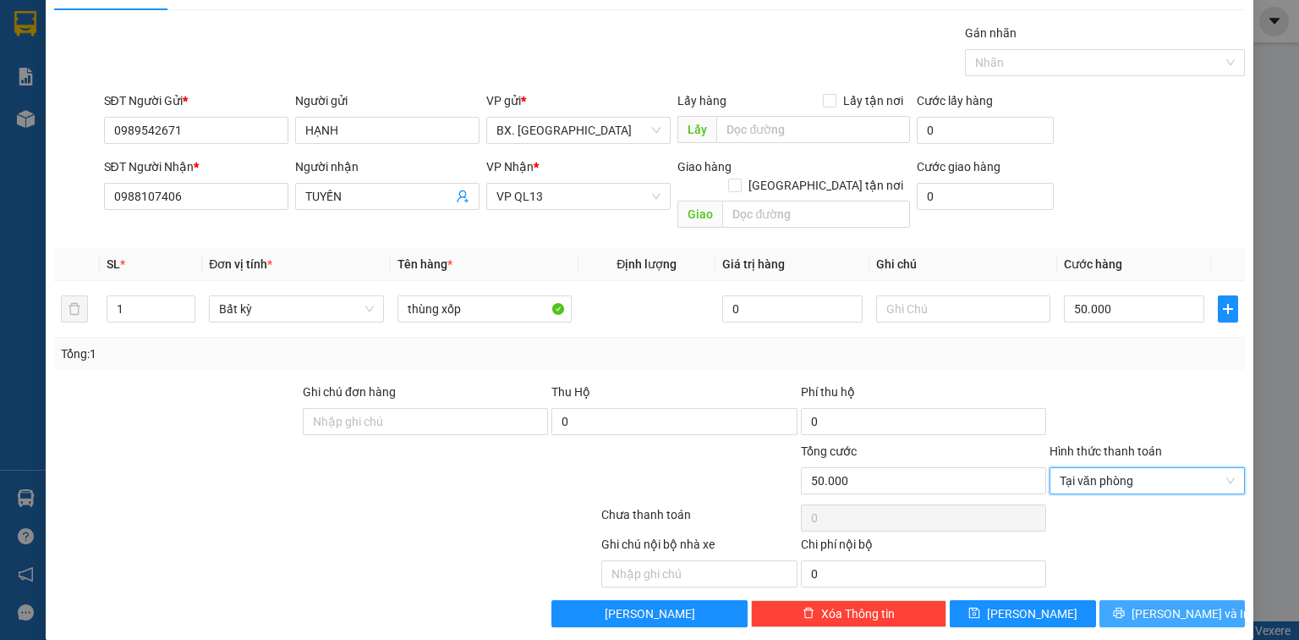
click at [1147, 600] on button "[PERSON_NAME] và In" at bounding box center [1173, 613] width 146 height 27
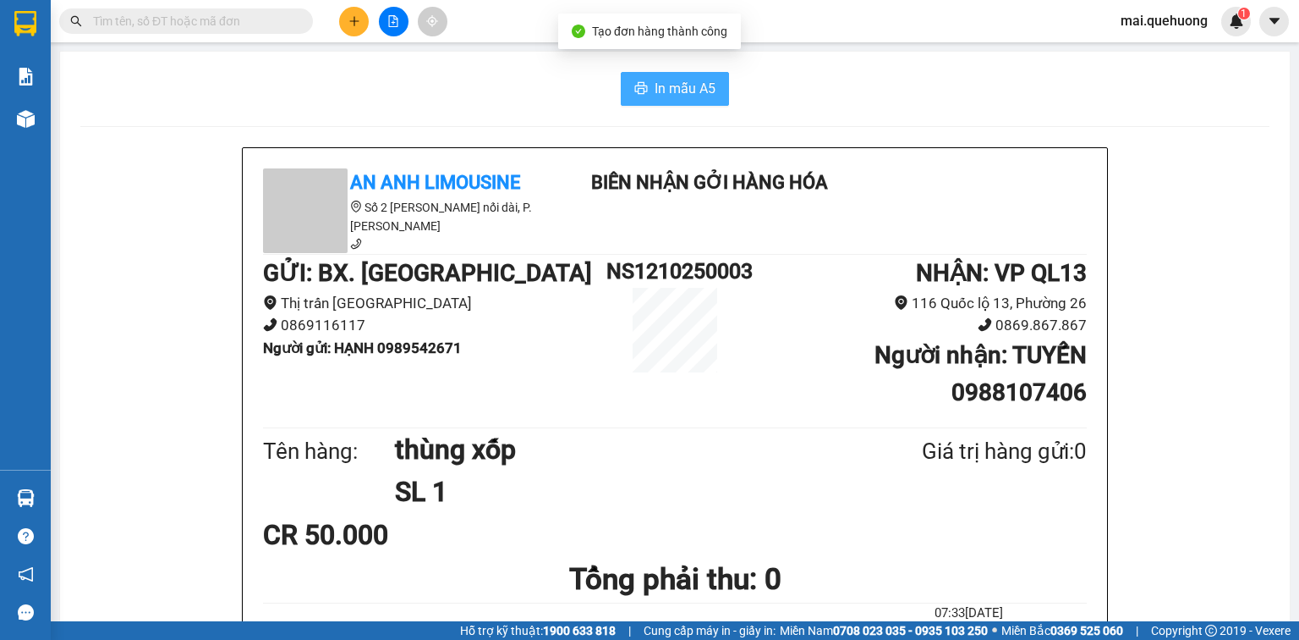
click at [706, 102] on button "In mẫu A5" at bounding box center [675, 89] width 108 height 34
